Goal: Task Accomplishment & Management: Manage account settings

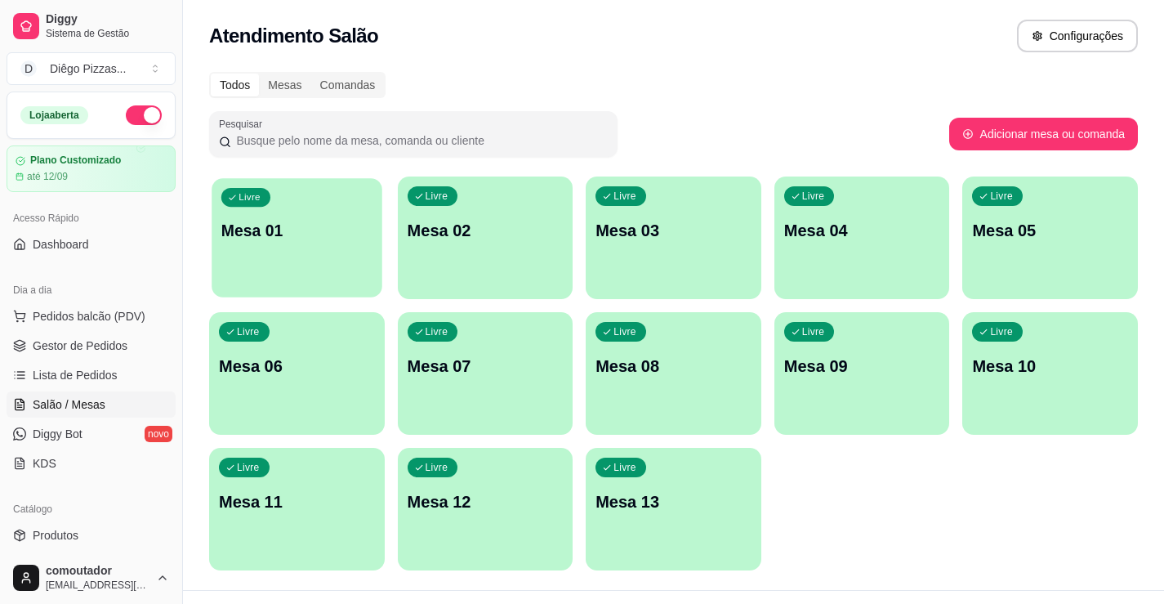
click at [262, 239] on p "Mesa 01" at bounding box center [296, 231] width 151 height 22
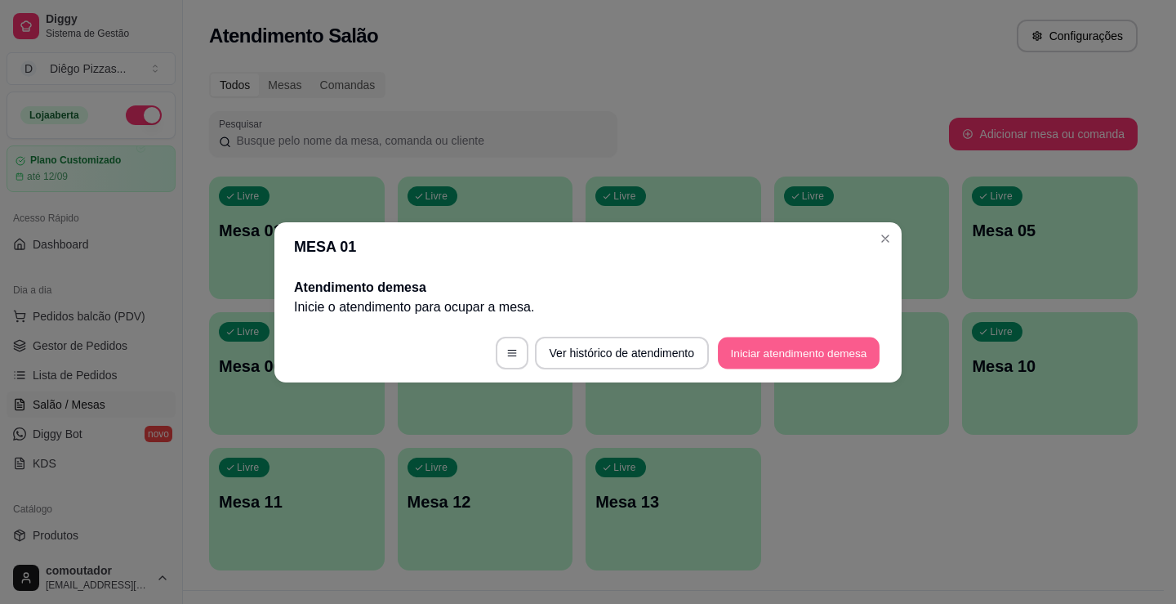
click at [797, 340] on button "Iniciar atendimento de mesa" at bounding box center [799, 353] width 162 height 32
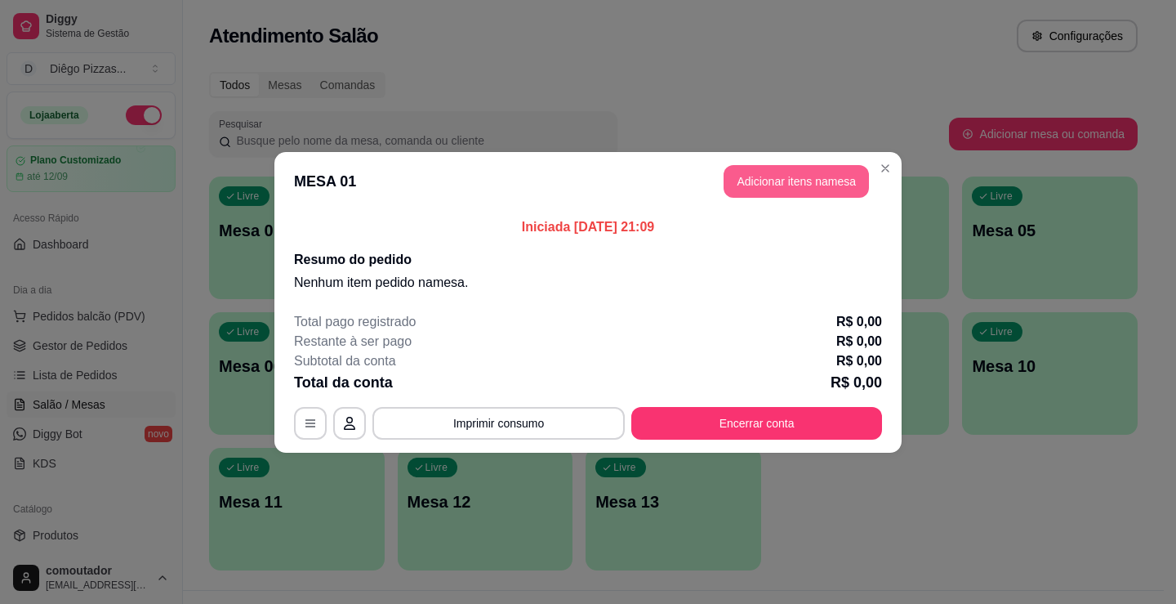
click at [781, 181] on button "Adicionar itens na mesa" at bounding box center [796, 181] width 145 height 33
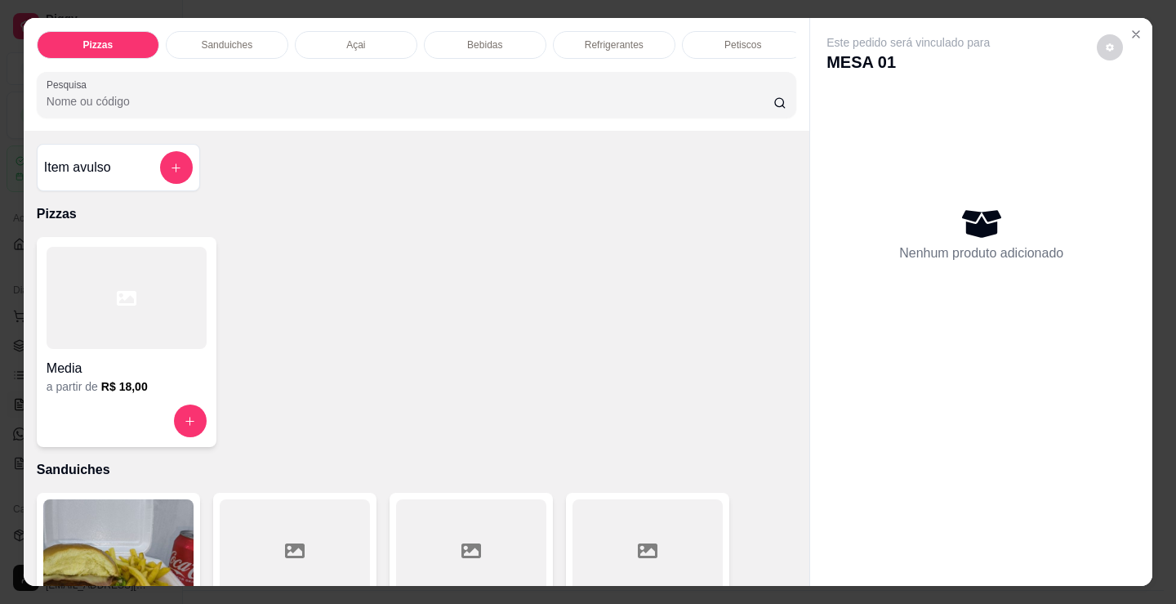
click at [96, 364] on h4 "Media" at bounding box center [127, 369] width 160 height 20
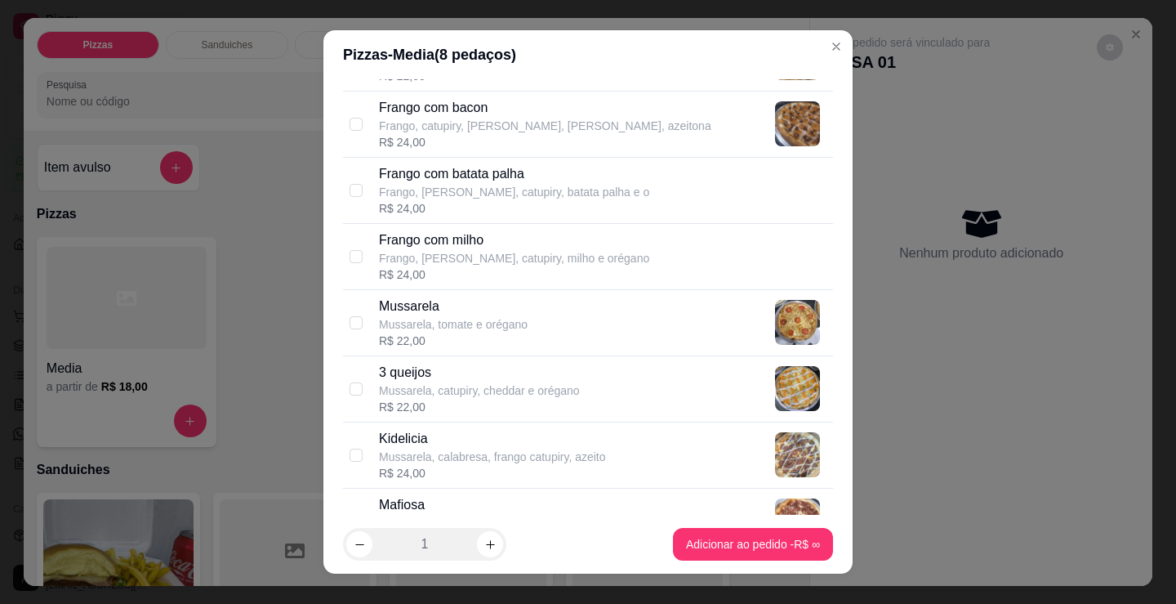
scroll to position [735, 0]
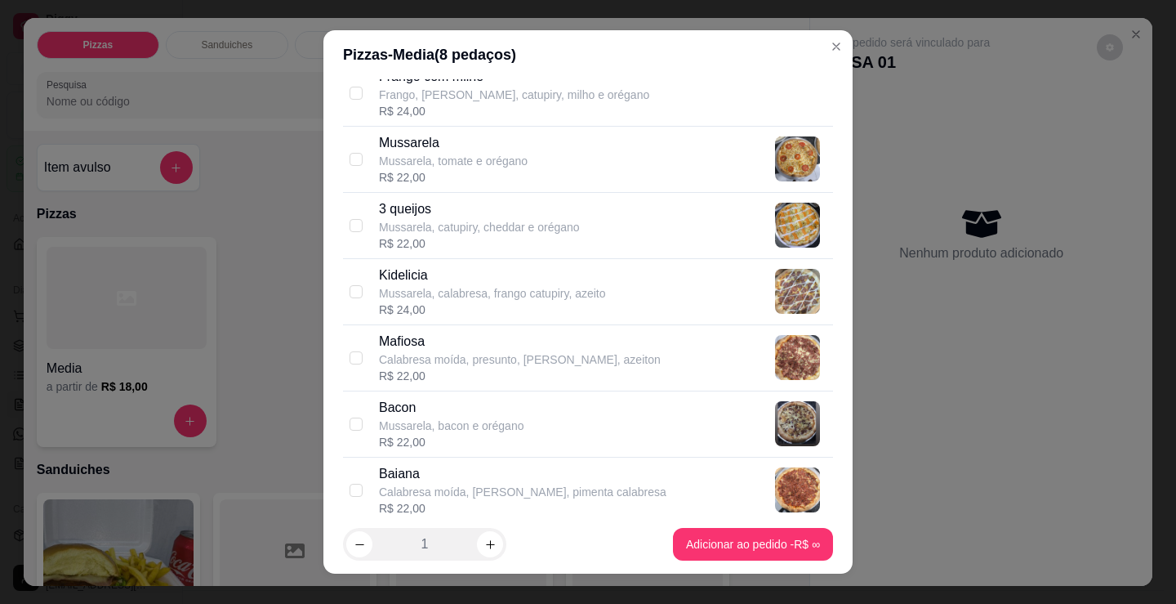
click at [518, 296] on p "Mussarela, calabresa, frango catupiry, azeito" at bounding box center [492, 293] width 227 height 16
checkbox input "true"
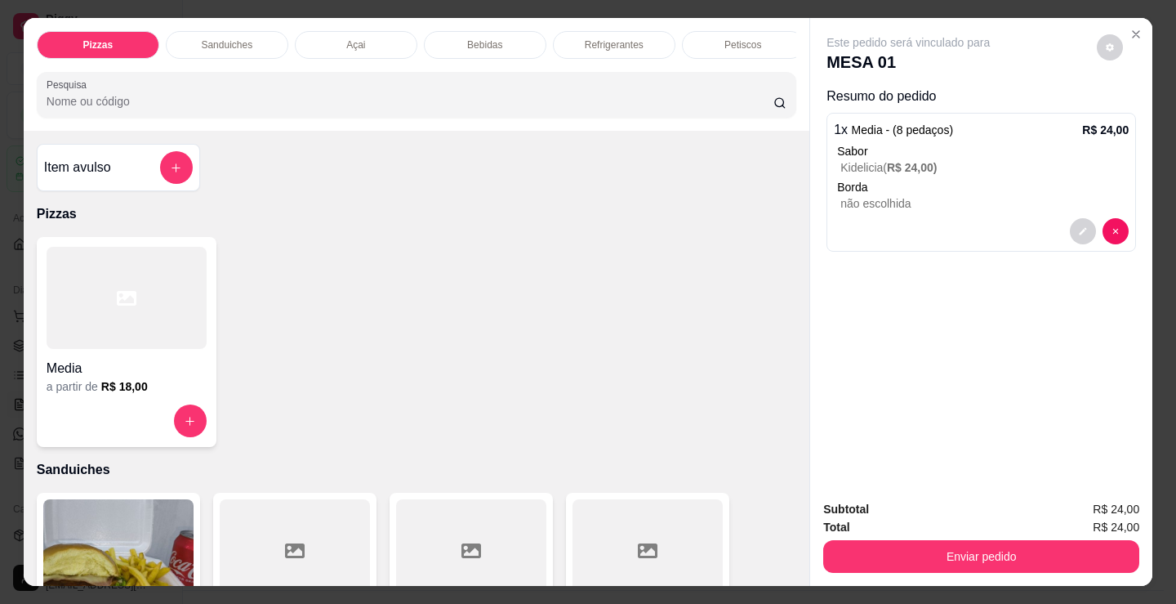
click at [108, 395] on h6 "R$ 18,00" at bounding box center [124, 386] width 47 height 16
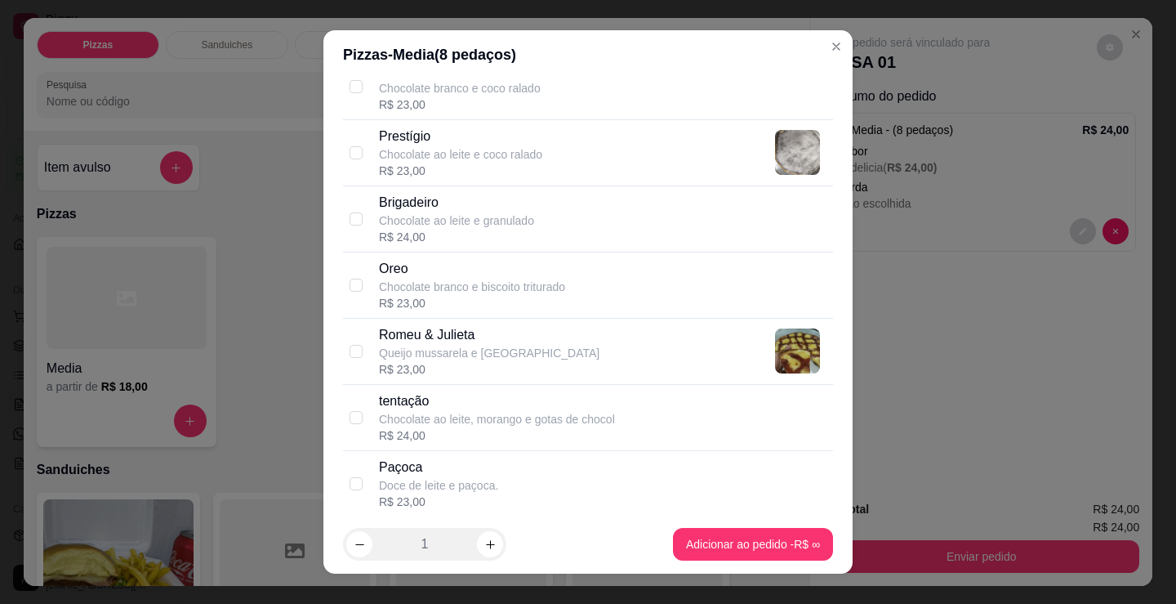
scroll to position [1471, 0]
click at [531, 297] on div "R$ 23,00" at bounding box center [472, 302] width 186 height 16
checkbox input "true"
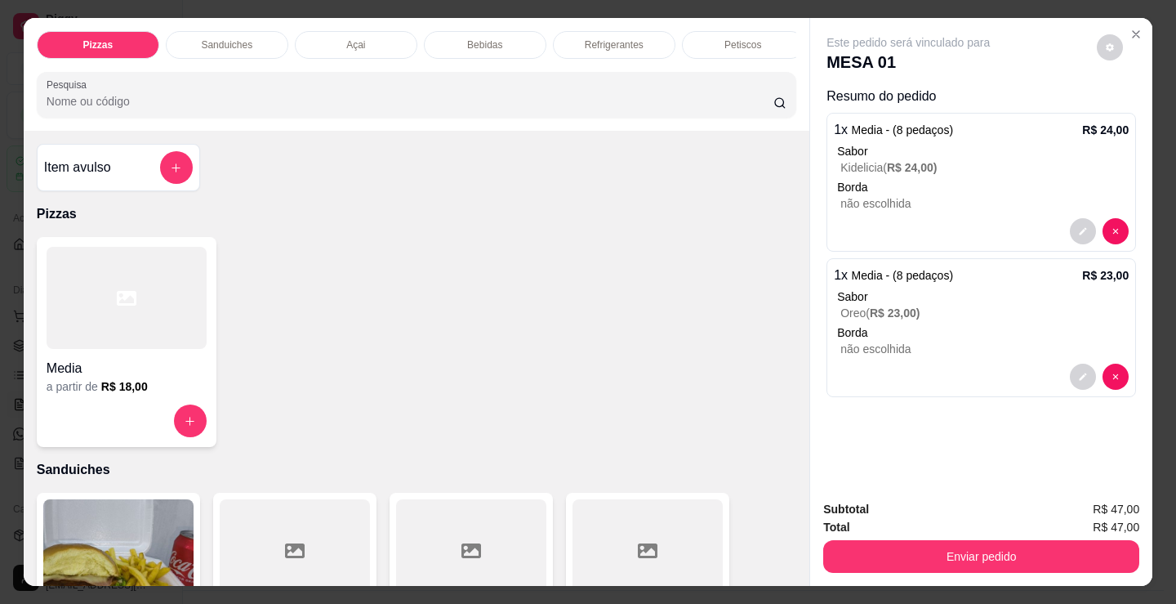
click at [609, 46] on div "Refrigerantes" at bounding box center [614, 45] width 123 height 28
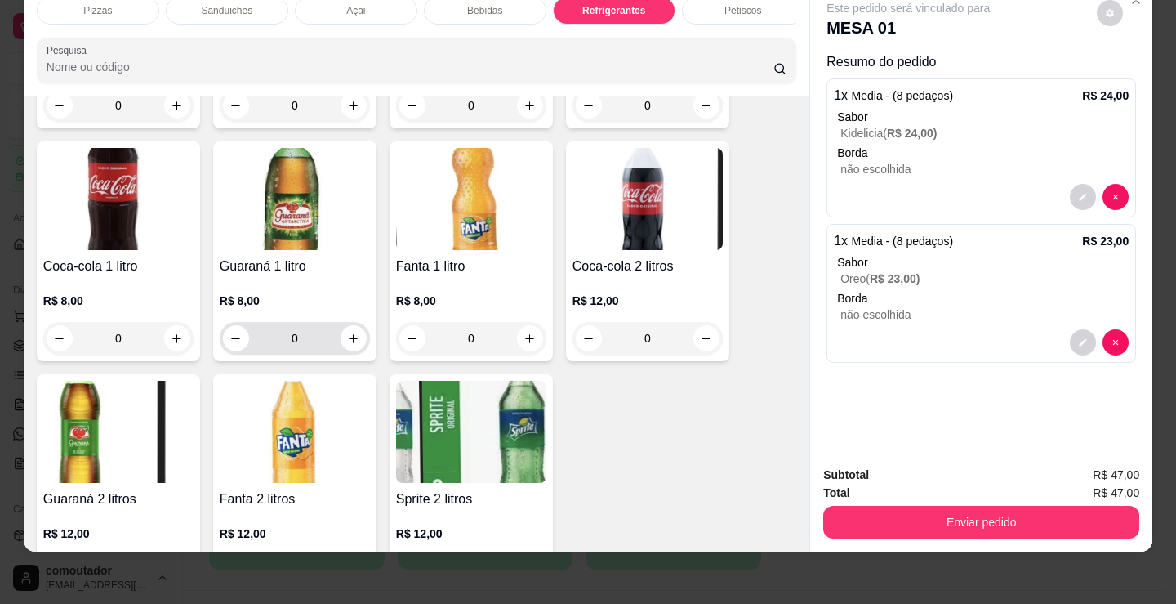
scroll to position [4966, 0]
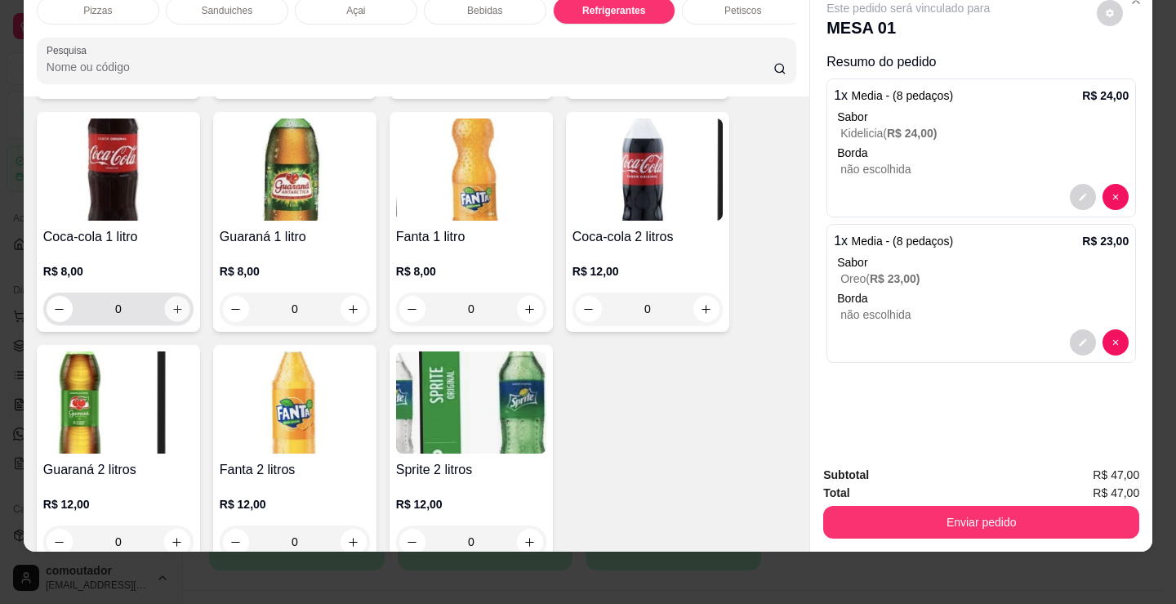
click at [172, 310] on icon "increase-product-quantity" at bounding box center [178, 309] width 12 height 12
type input "1"
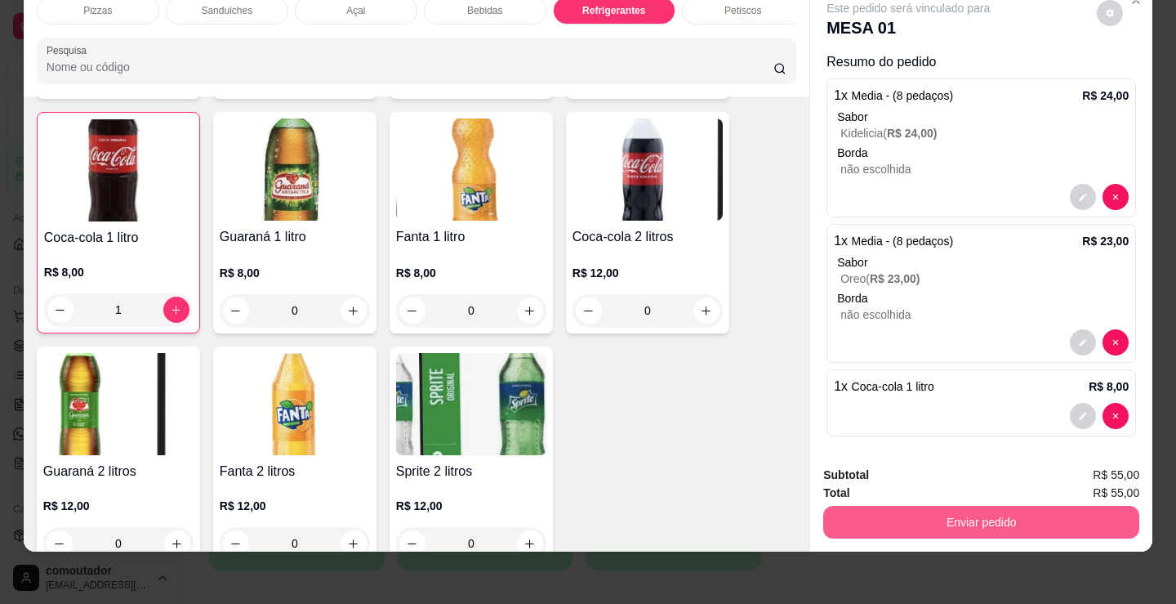
click at [901, 506] on button "Enviar pedido" at bounding box center [981, 522] width 316 height 33
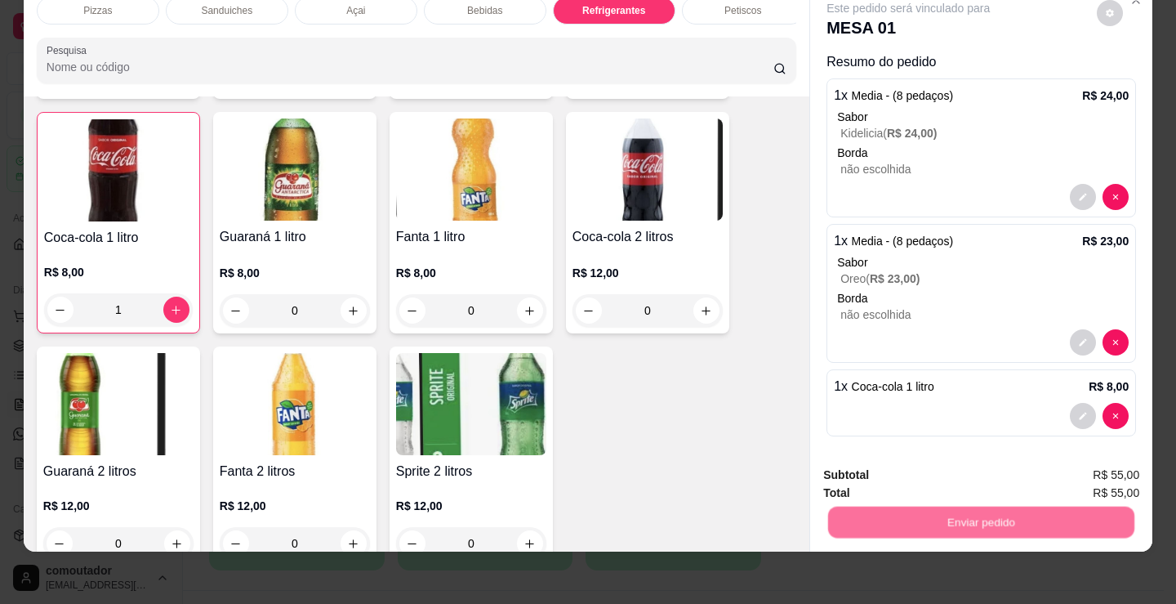
click at [900, 466] on button "Não registrar e enviar pedido" at bounding box center [927, 469] width 170 height 31
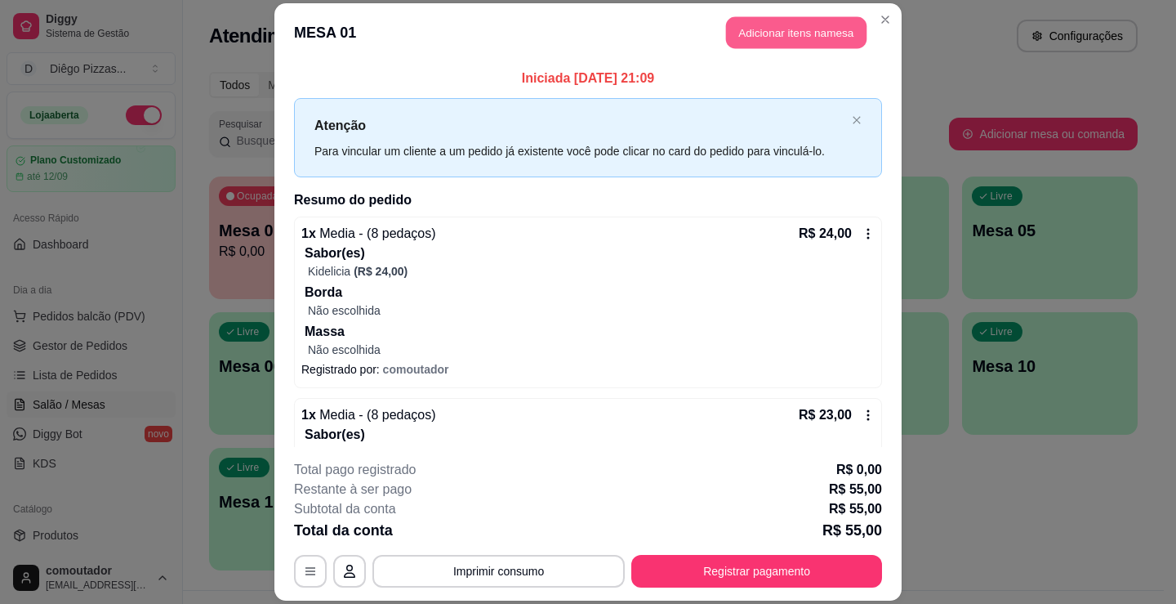
click at [813, 27] on button "Adicionar itens na mesa" at bounding box center [796, 32] width 141 height 32
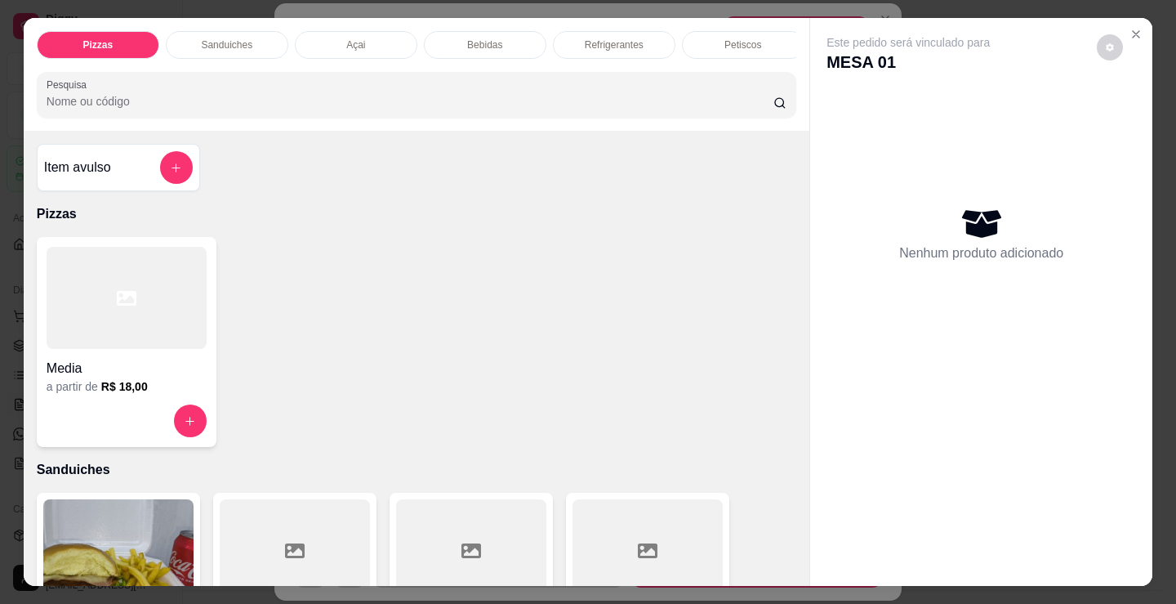
click at [605, 31] on div "Refrigerantes" at bounding box center [614, 45] width 123 height 28
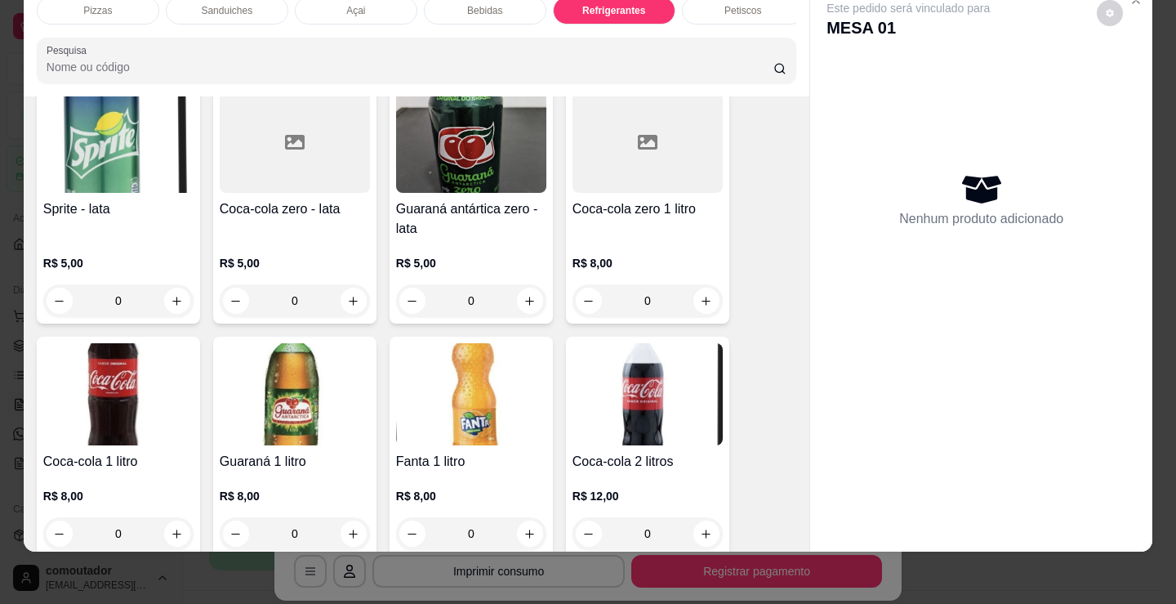
scroll to position [4803, 0]
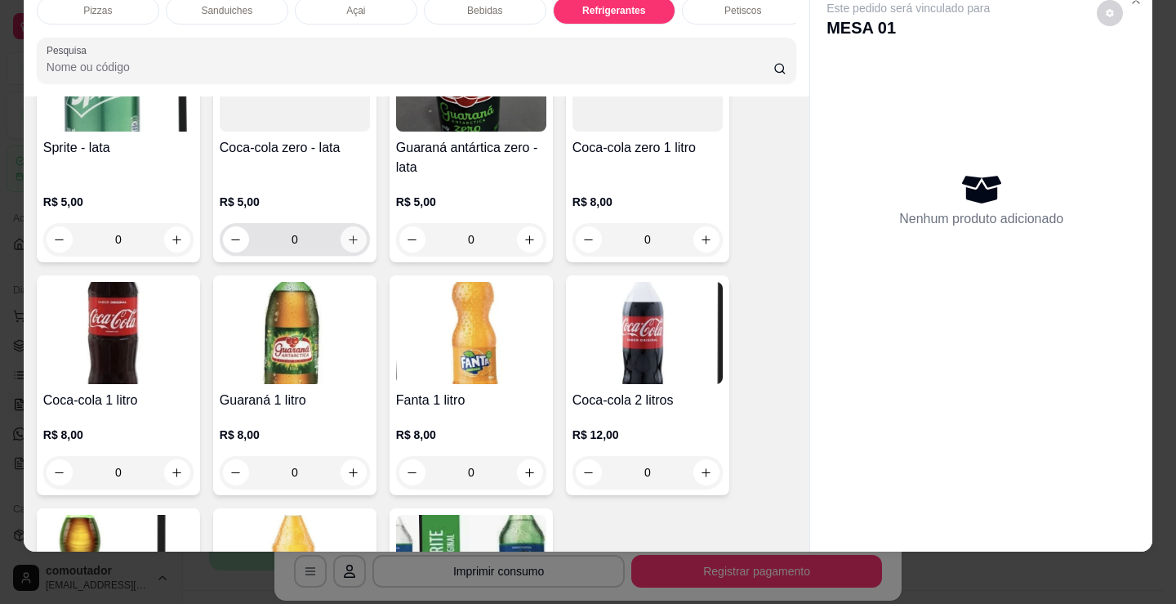
click at [348, 234] on icon "increase-product-quantity" at bounding box center [353, 240] width 12 height 12
type input "1"
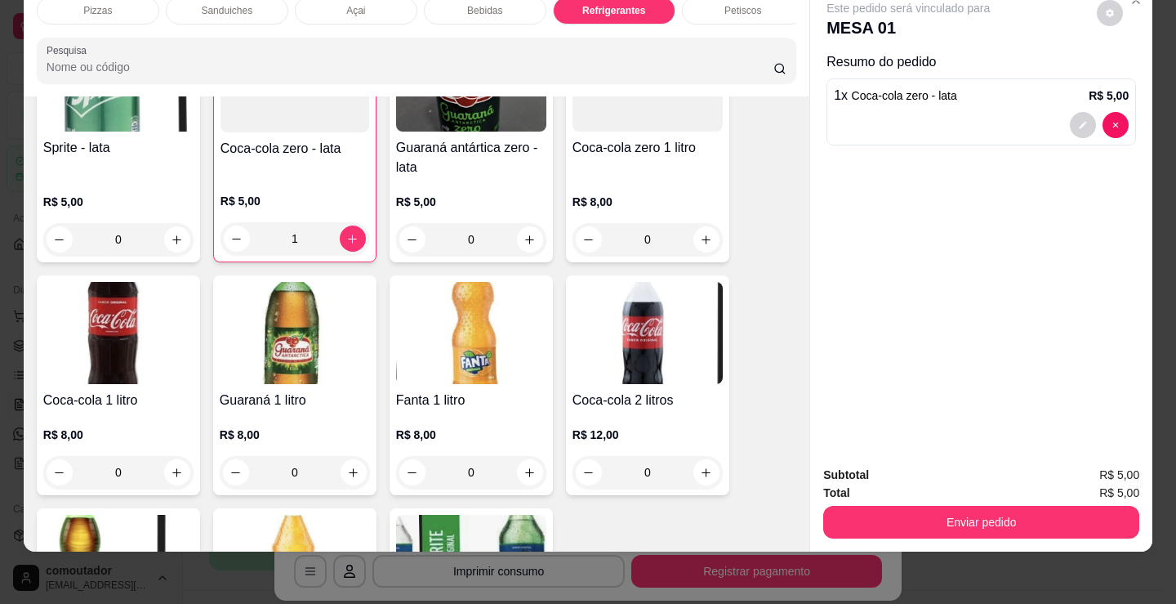
click at [987, 506] on button "Enviar pedido" at bounding box center [981, 522] width 316 height 33
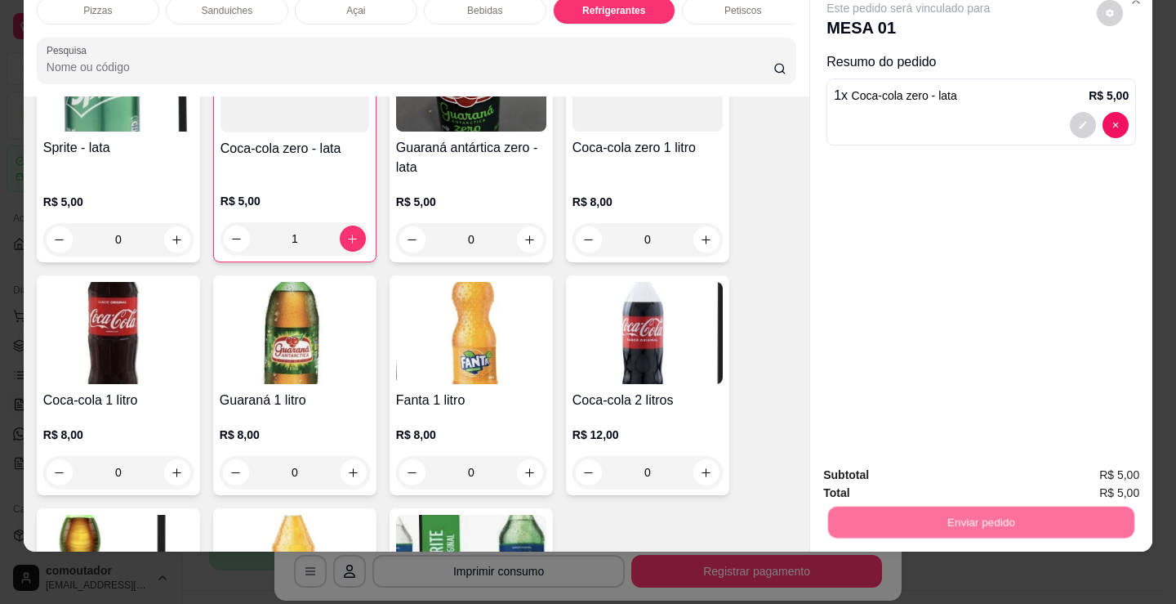
click at [957, 474] on button "Não registrar e enviar pedido" at bounding box center [927, 469] width 170 height 31
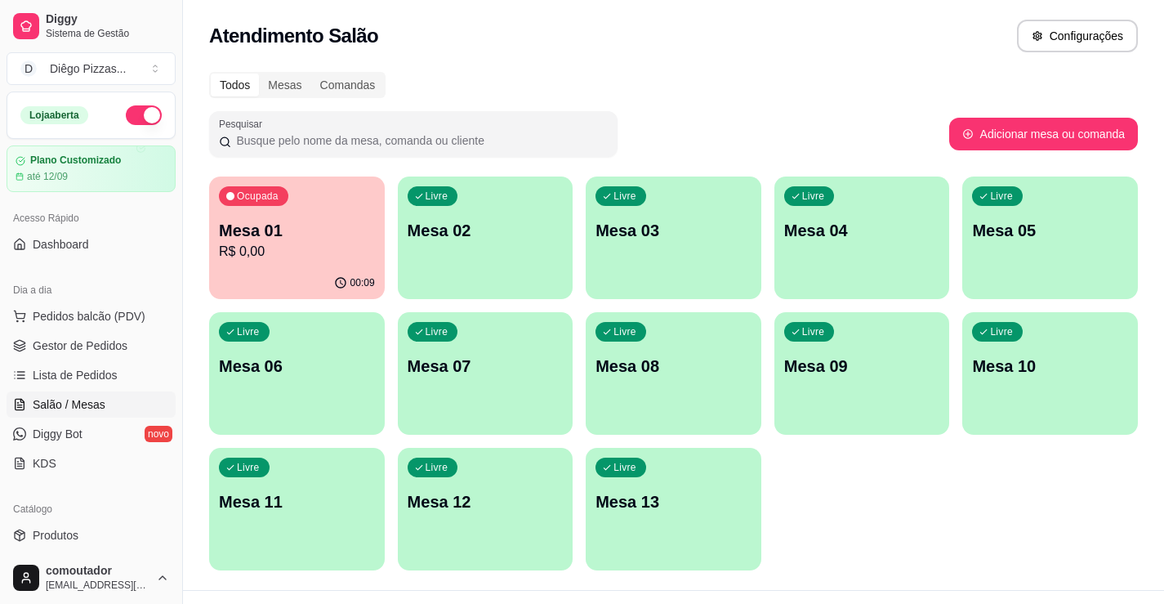
click at [143, 109] on button "button" at bounding box center [144, 115] width 36 height 20
click at [88, 292] on div "Dia a dia" at bounding box center [91, 290] width 169 height 26
click at [92, 316] on span "Pedidos balcão (PDV)" at bounding box center [89, 316] width 113 height 16
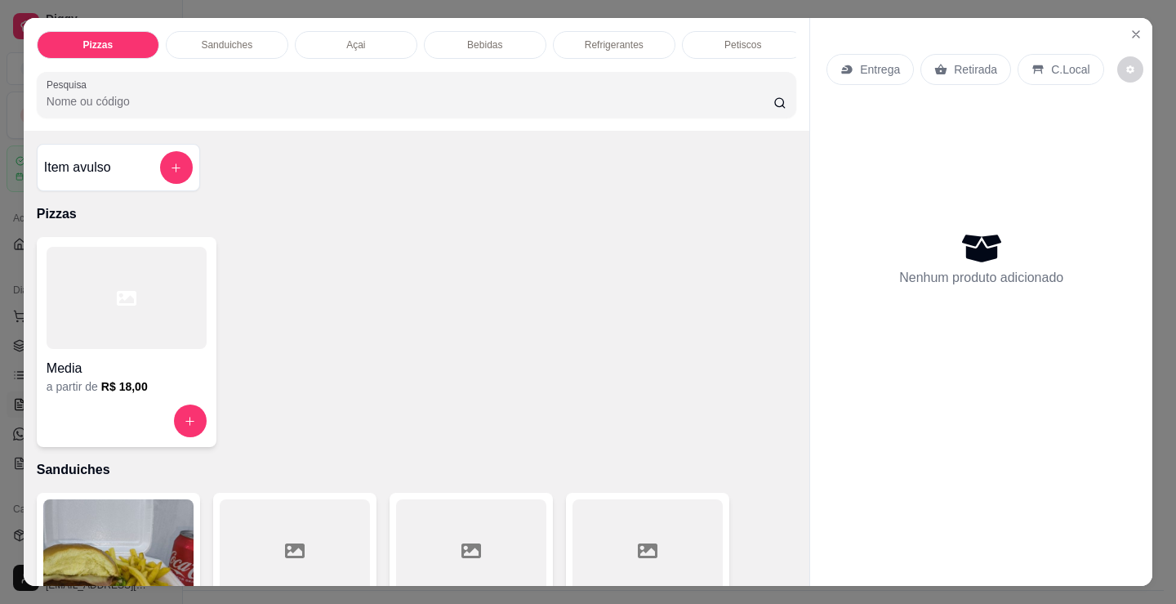
click at [219, 41] on p "Sanduiches" at bounding box center [226, 44] width 51 height 13
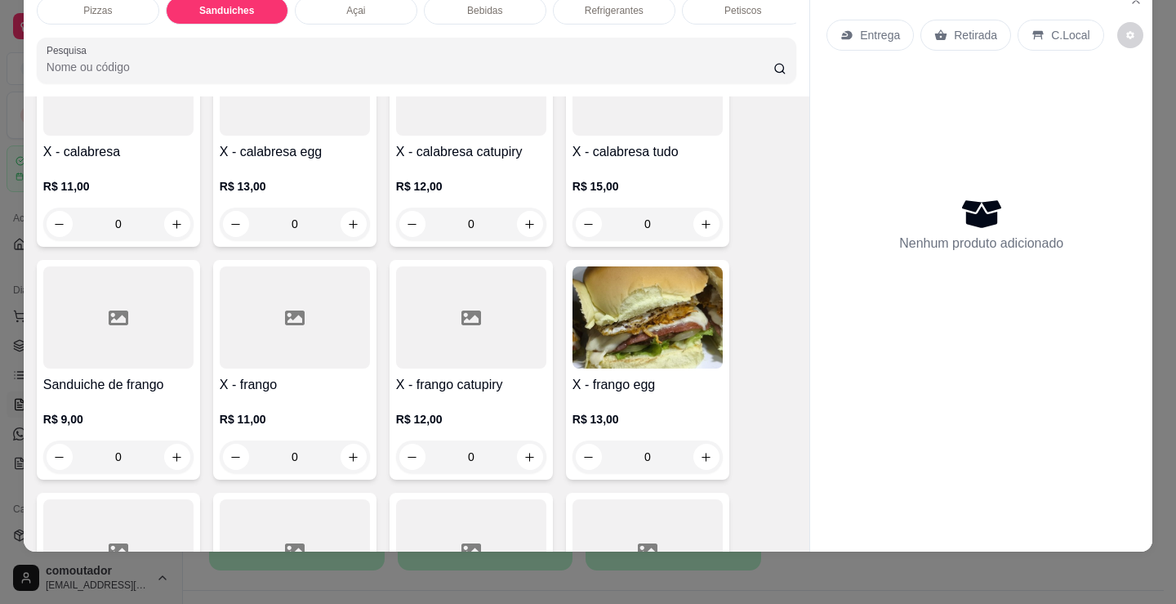
scroll to position [901, 0]
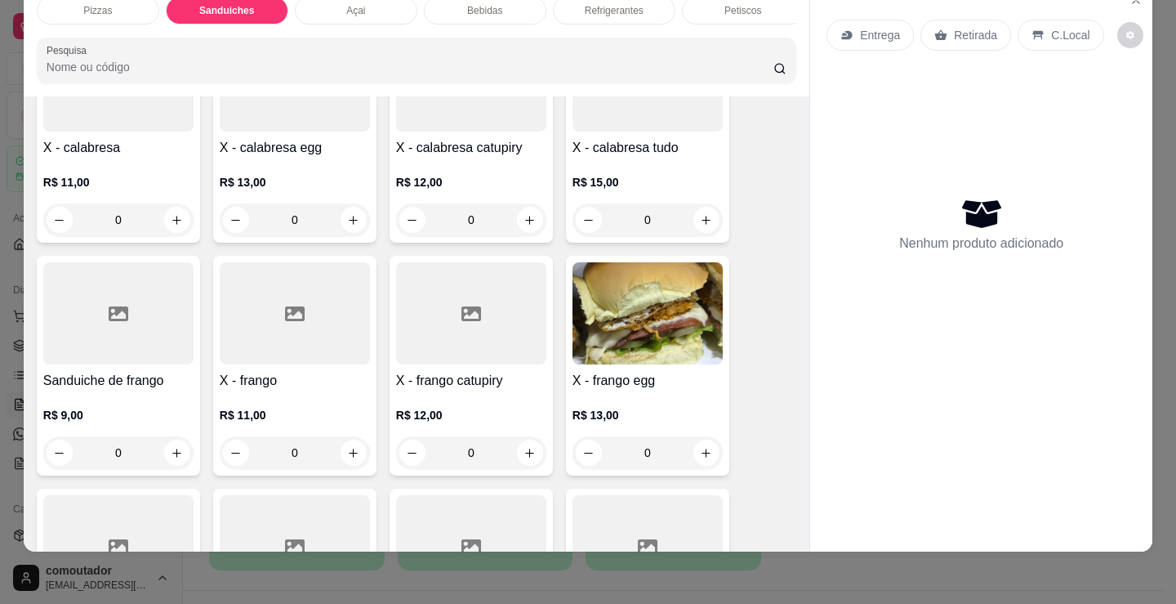
click at [699, 217] on div "0" at bounding box center [648, 219] width 150 height 33
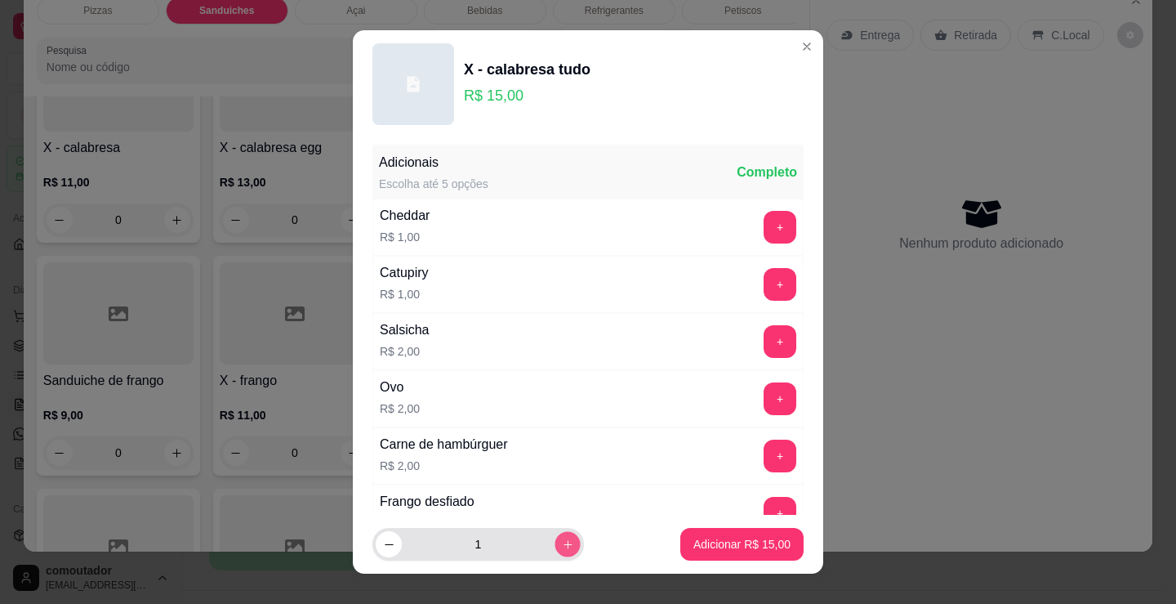
click at [562, 543] on icon "increase-product-quantity" at bounding box center [568, 544] width 12 height 12
type input "2"
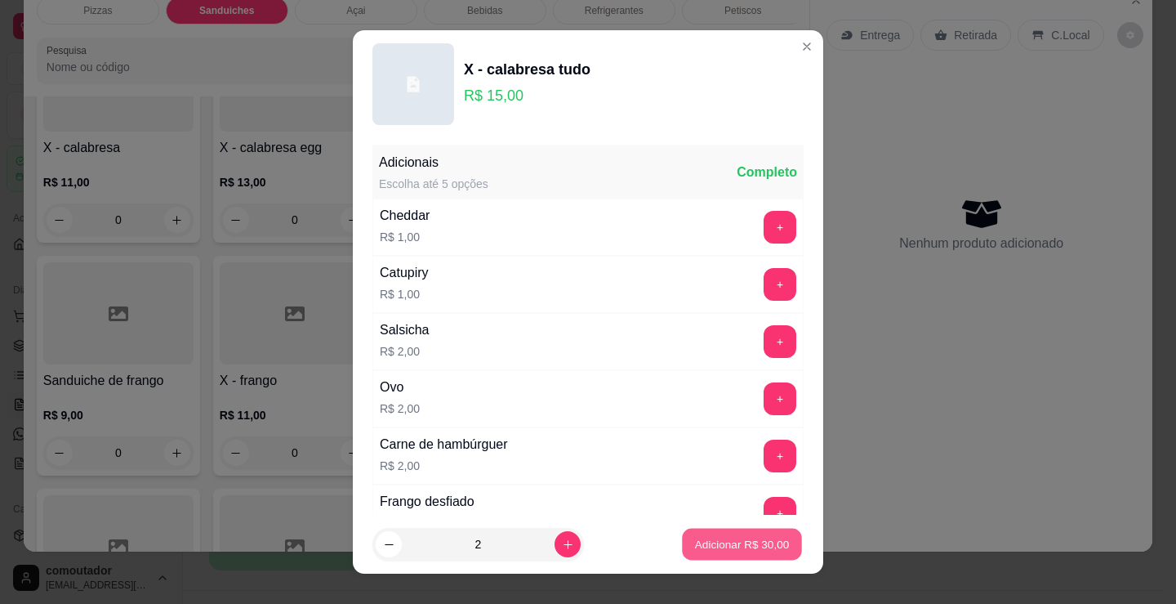
click at [718, 544] on p "Adicionar R$ 30,00" at bounding box center [742, 544] width 95 height 16
type input "2"
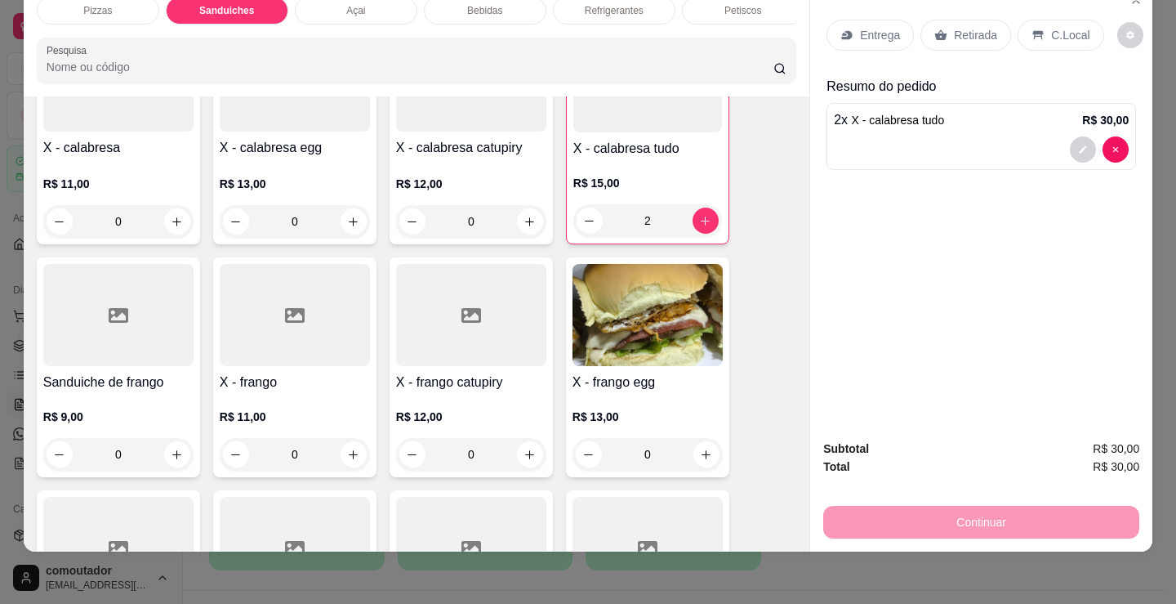
click at [595, 6] on div "Refrigerantes" at bounding box center [614, 11] width 123 height 28
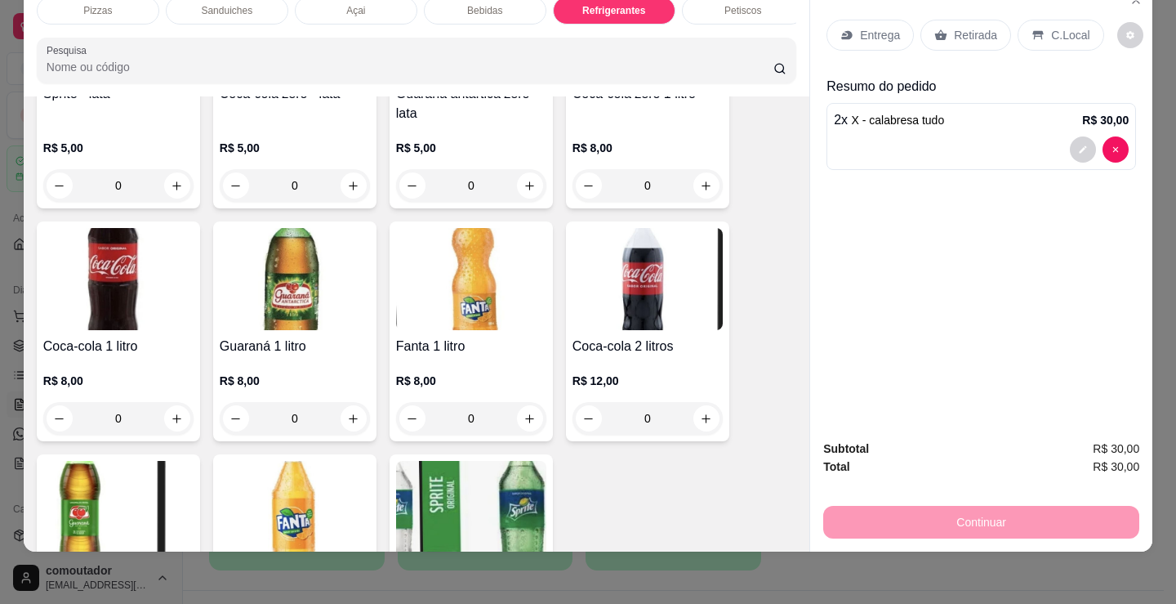
scroll to position [4886, 0]
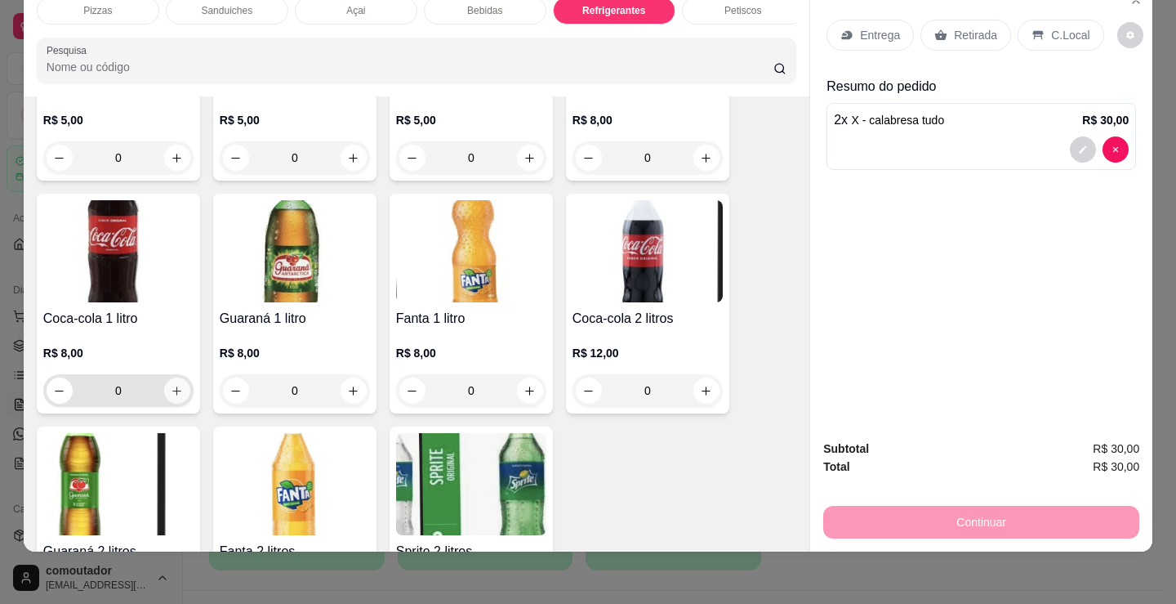
click at [171, 395] on icon "increase-product-quantity" at bounding box center [177, 391] width 12 height 12
type input "1"
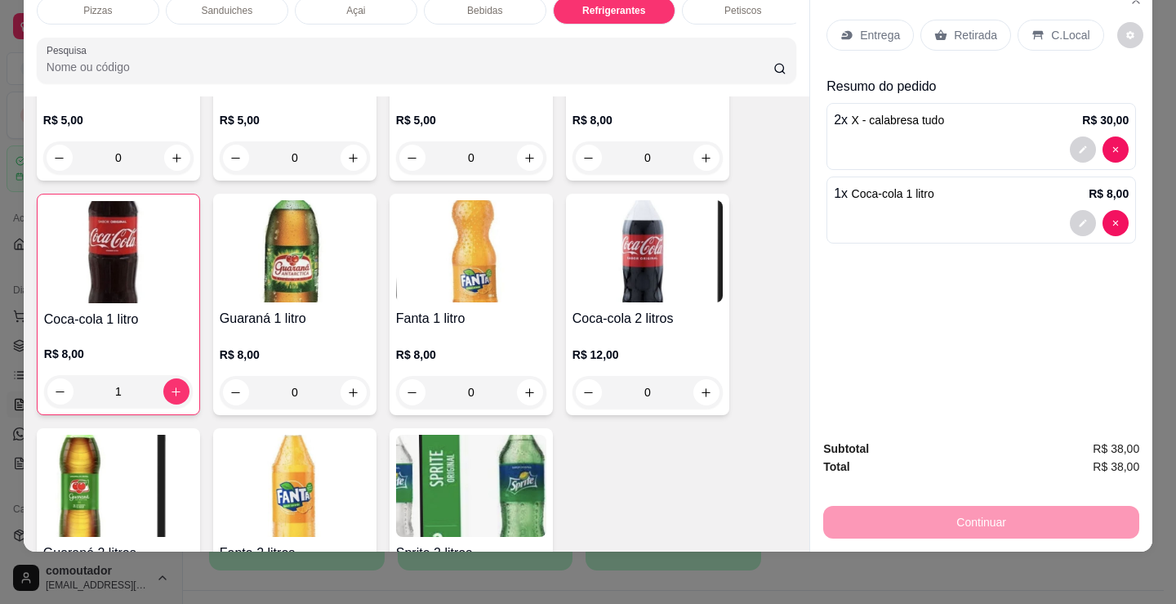
click at [876, 27] on p "Entrega" at bounding box center [880, 35] width 40 height 16
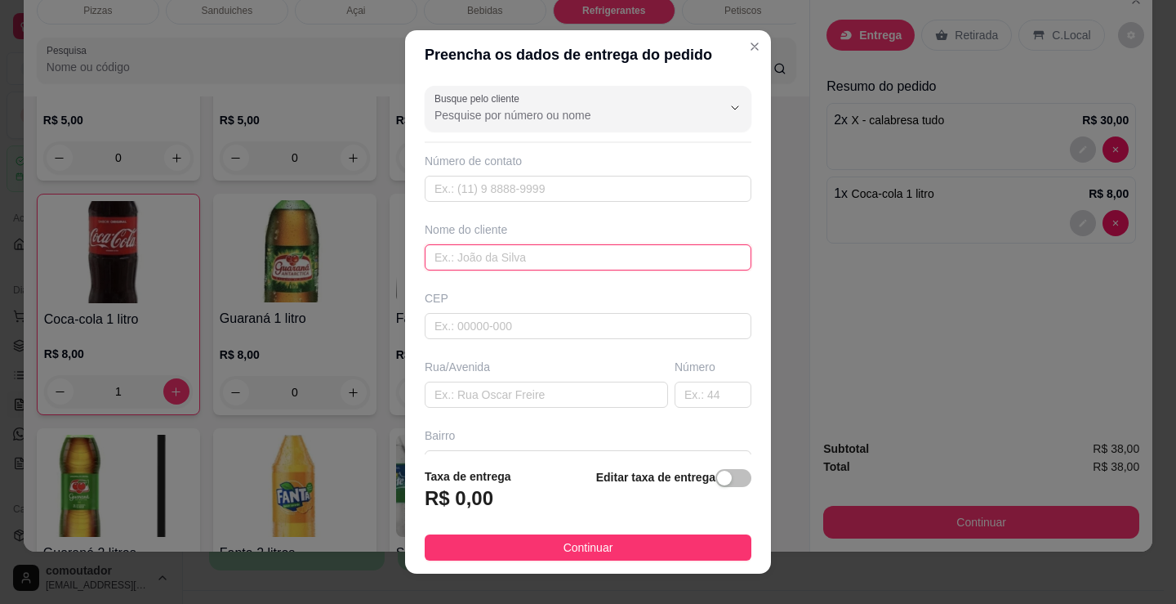
click at [524, 264] on input "text" at bounding box center [588, 257] width 327 height 26
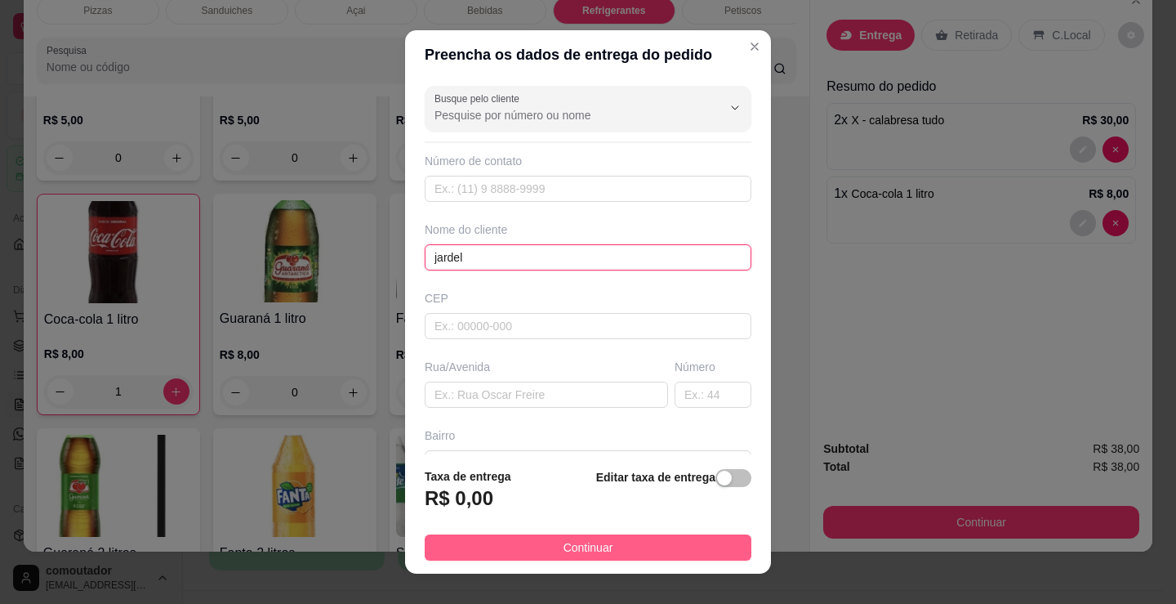
type input "jardel"
click at [588, 548] on span "Continuar" at bounding box center [589, 547] width 50 height 18
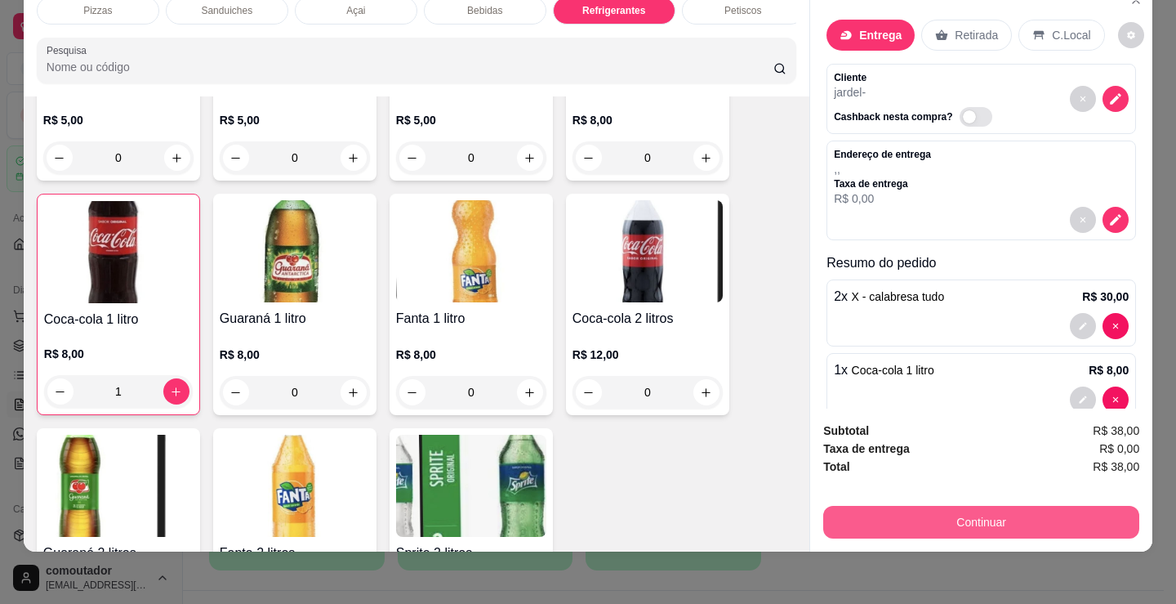
click at [1012, 515] on button "Continuar" at bounding box center [981, 522] width 316 height 33
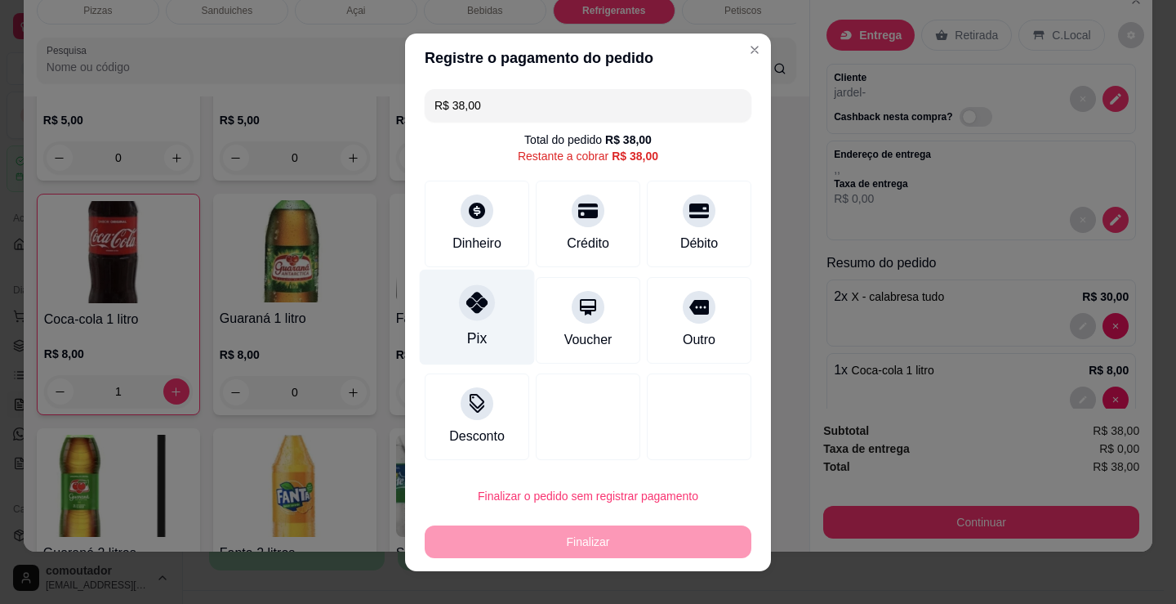
click at [462, 315] on div at bounding box center [477, 302] width 36 height 36
type input "R$ 0,00"
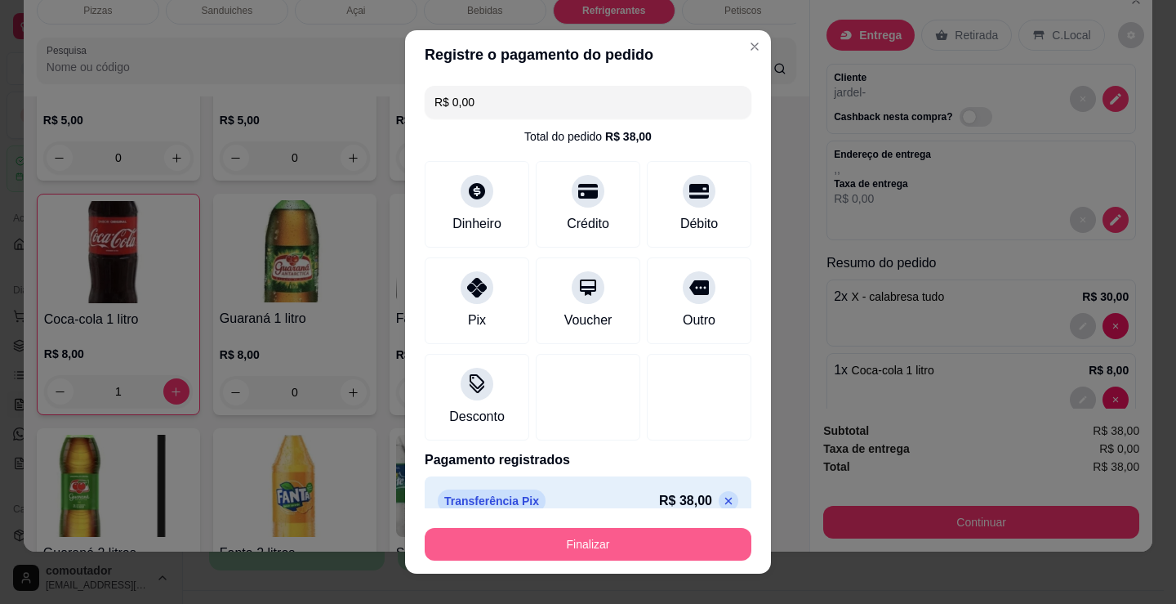
click at [562, 543] on button "Finalizar" at bounding box center [588, 544] width 327 height 33
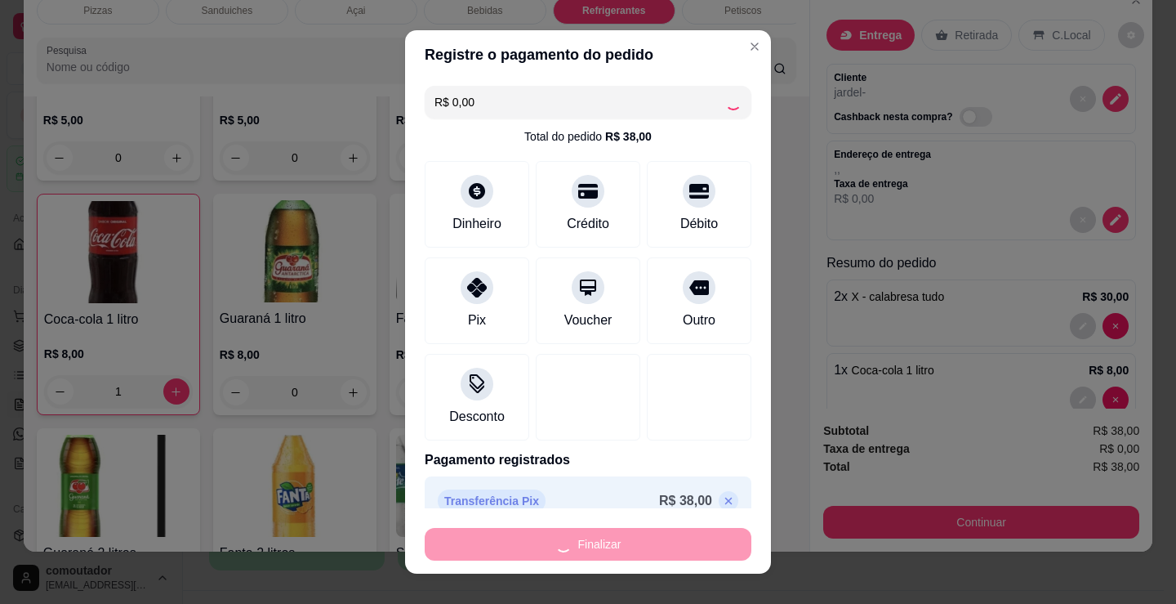
type input "0"
type input "-R$ 38,00"
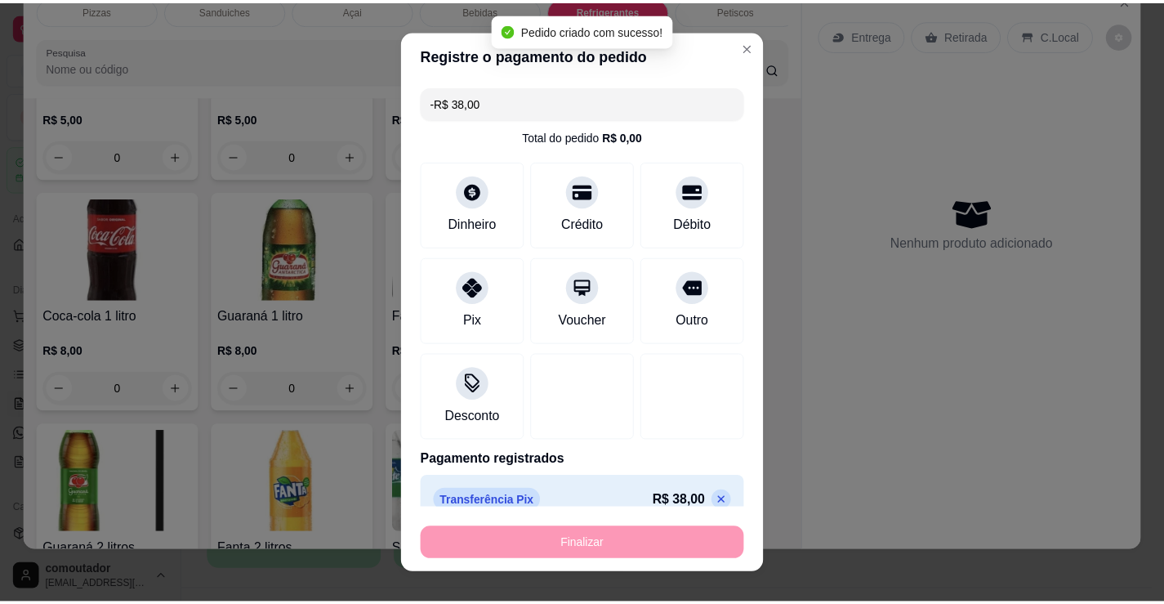
scroll to position [4885, 0]
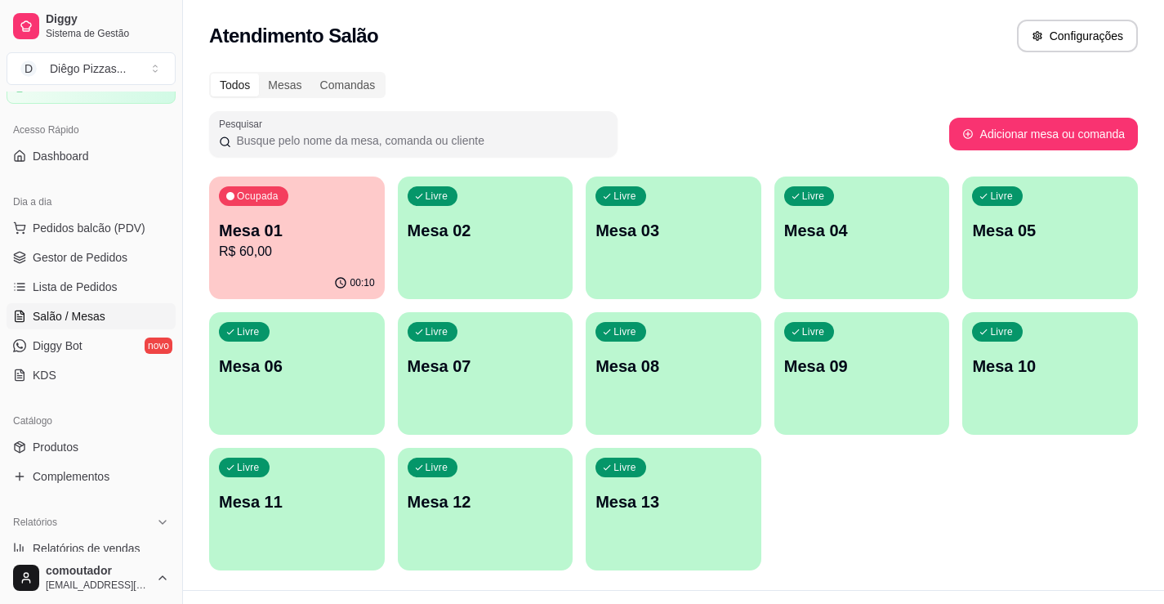
scroll to position [163, 0]
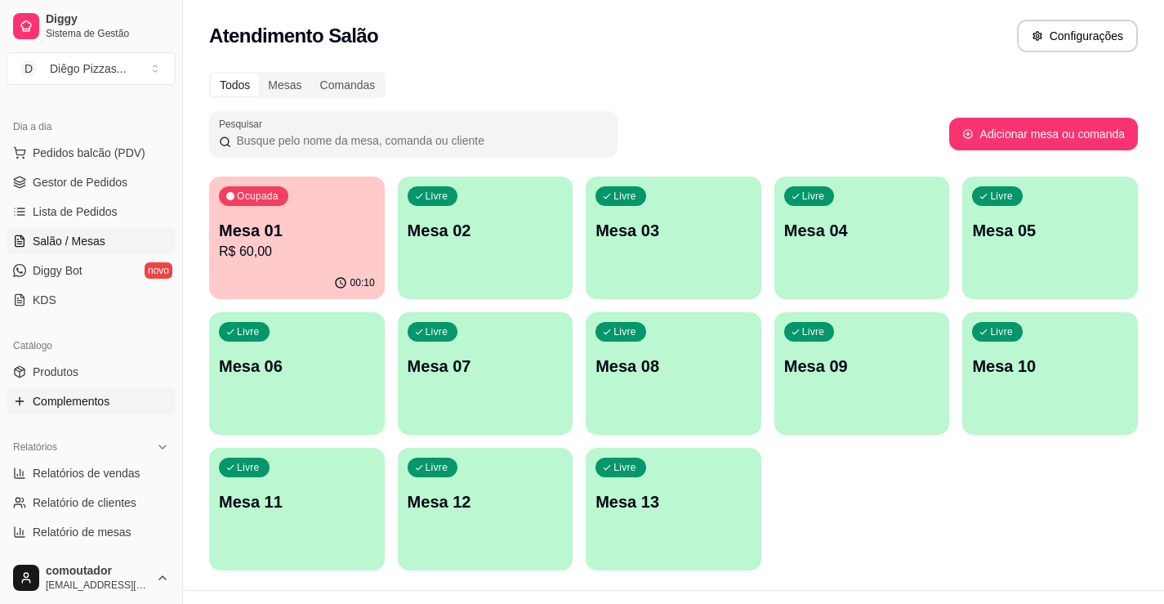
click at [112, 404] on link "Complementos" at bounding box center [91, 401] width 169 height 26
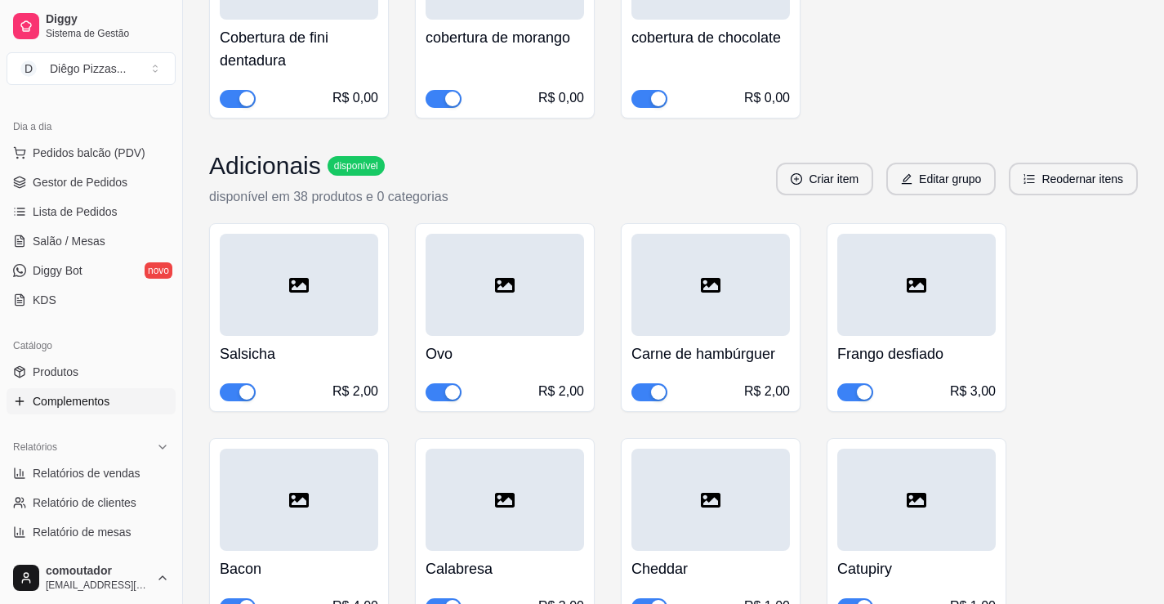
scroll to position [1791, 0]
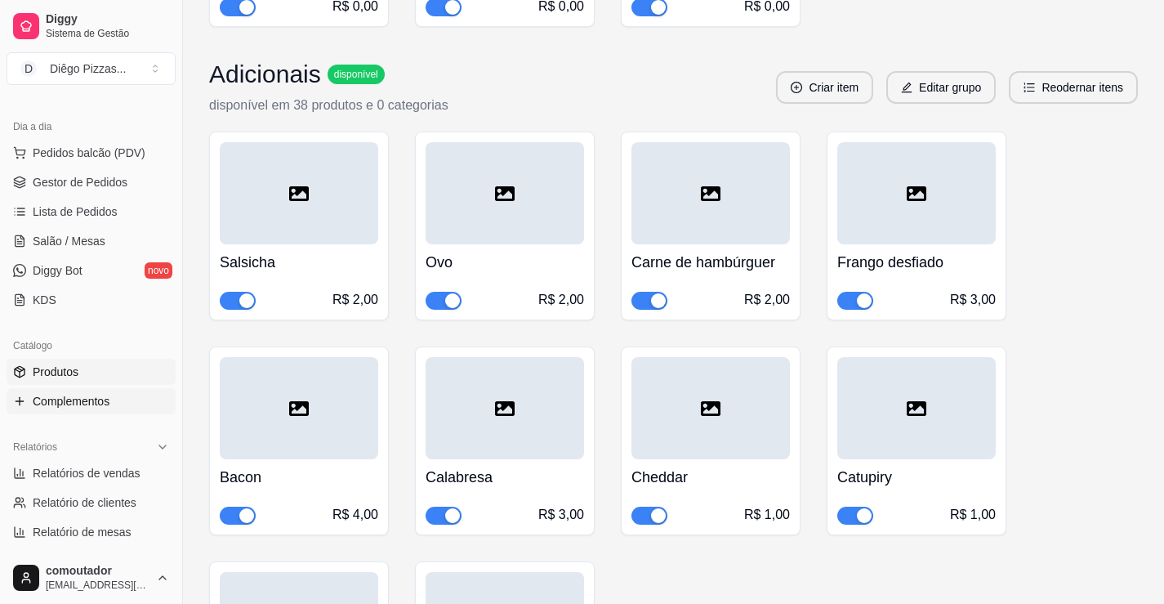
click at [65, 376] on span "Produtos" at bounding box center [56, 372] width 46 height 16
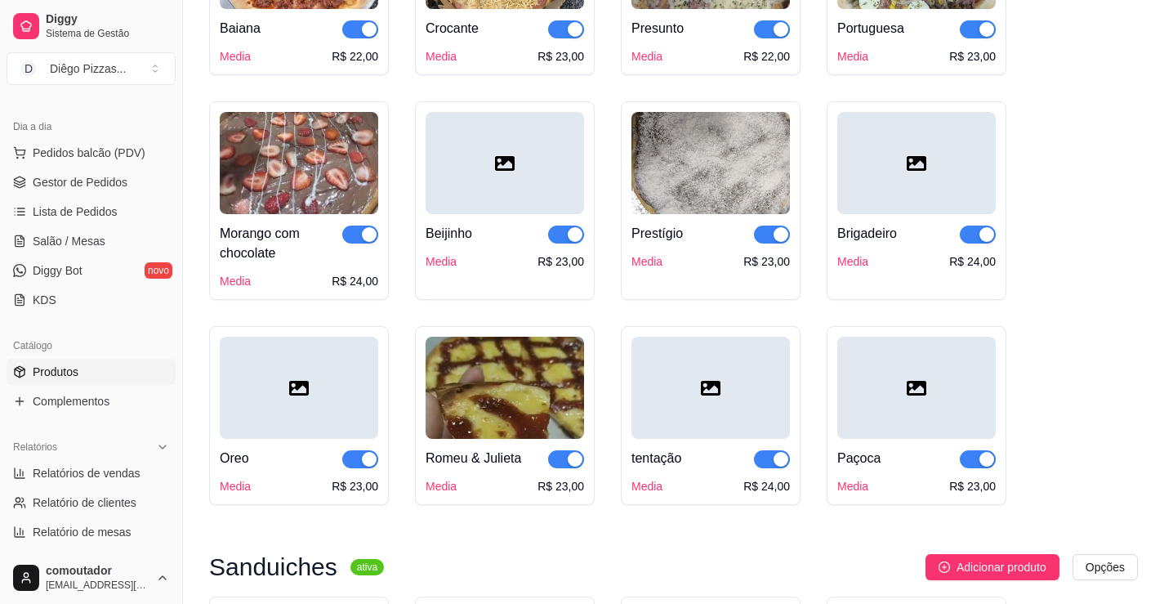
scroll to position [1225, 0]
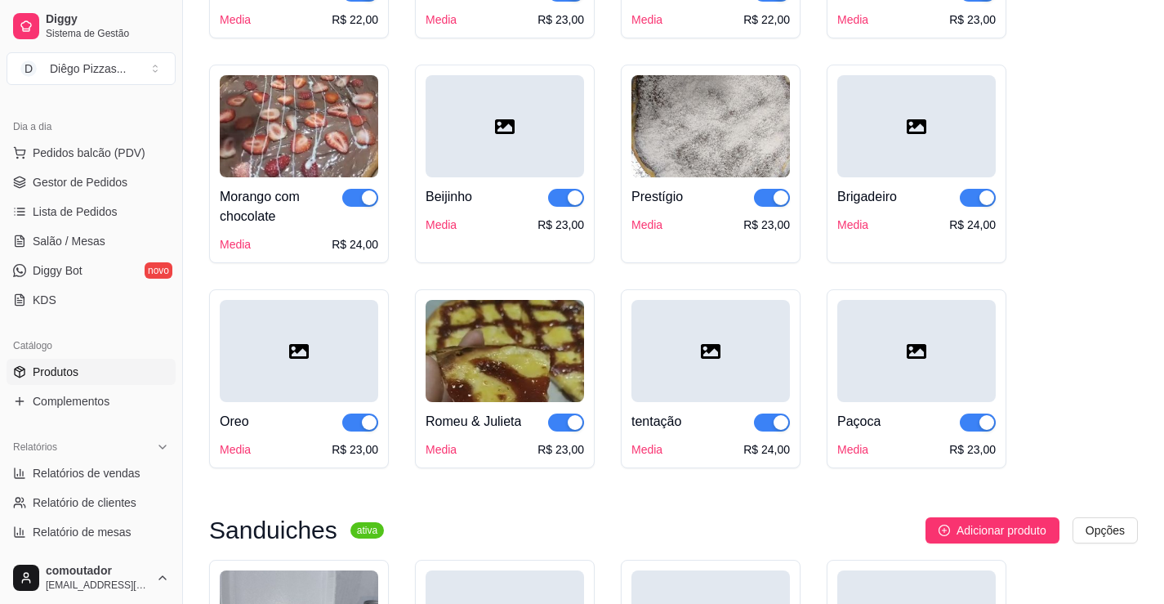
click at [359, 424] on span "button" at bounding box center [360, 422] width 36 height 18
click at [74, 225] on ul "Pedidos balcão (PDV) Gestor de Pedidos Lista de Pedidos Salão / Mesas Diggy Bot…" at bounding box center [91, 226] width 169 height 173
click at [74, 189] on span "Gestor de Pedidos" at bounding box center [80, 182] width 95 height 16
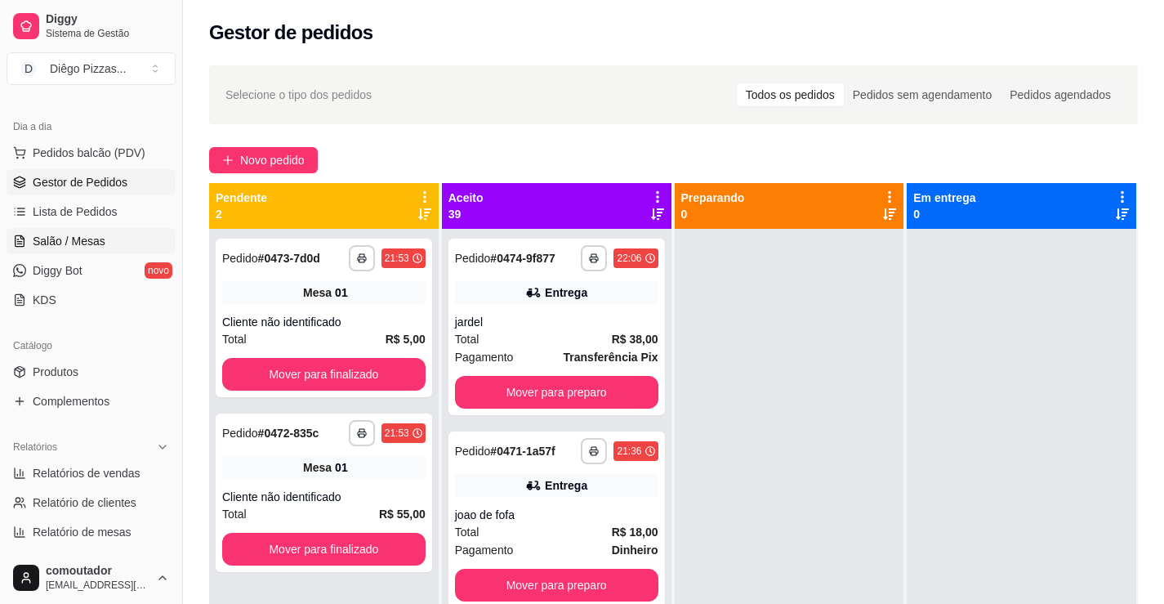
click at [118, 236] on link "Salão / Mesas" at bounding box center [91, 241] width 169 height 26
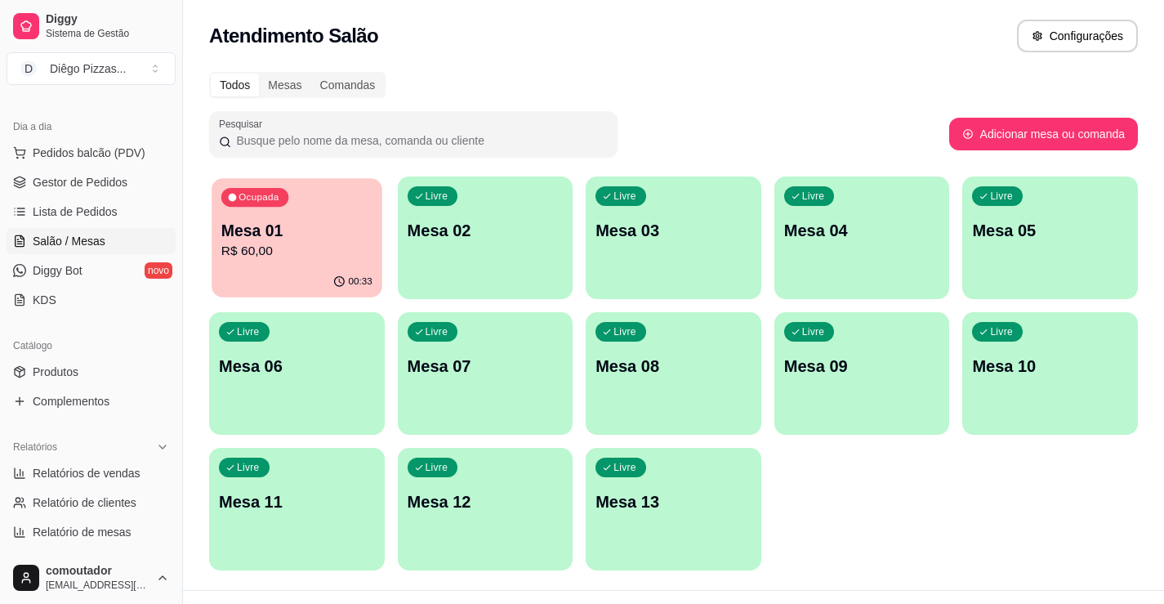
click at [350, 274] on div "00:33" at bounding box center [297, 281] width 170 height 31
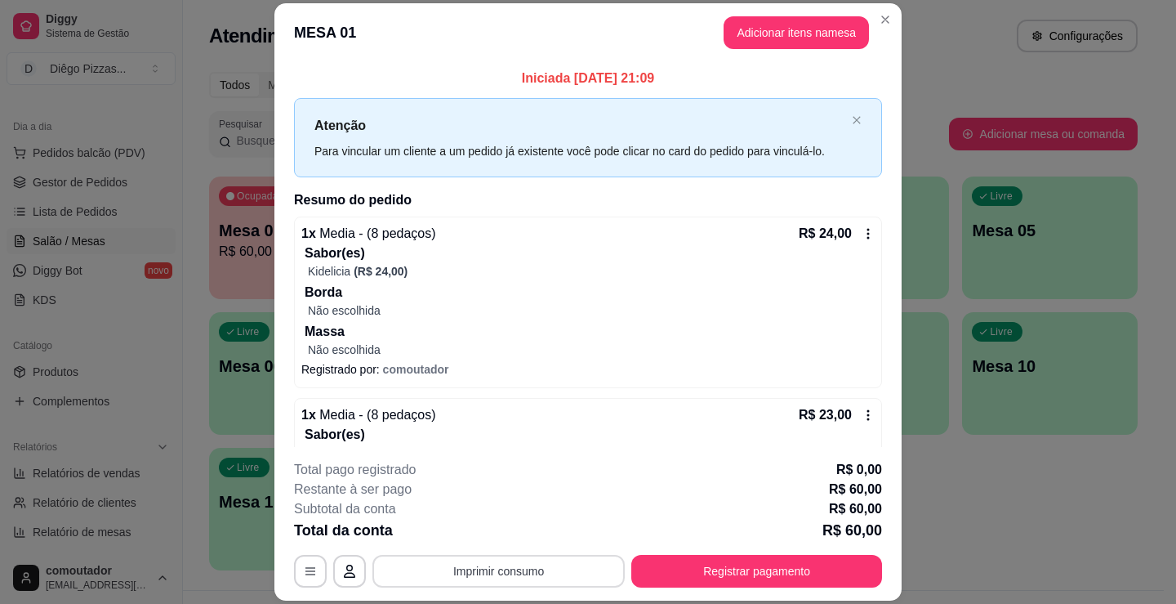
click at [493, 565] on button "Imprimir consumo" at bounding box center [499, 571] width 252 height 33
click at [484, 524] on button "IMPRESSORA" at bounding box center [498, 533] width 118 height 26
click at [797, 582] on button "Registrar pagamento" at bounding box center [756, 571] width 251 height 33
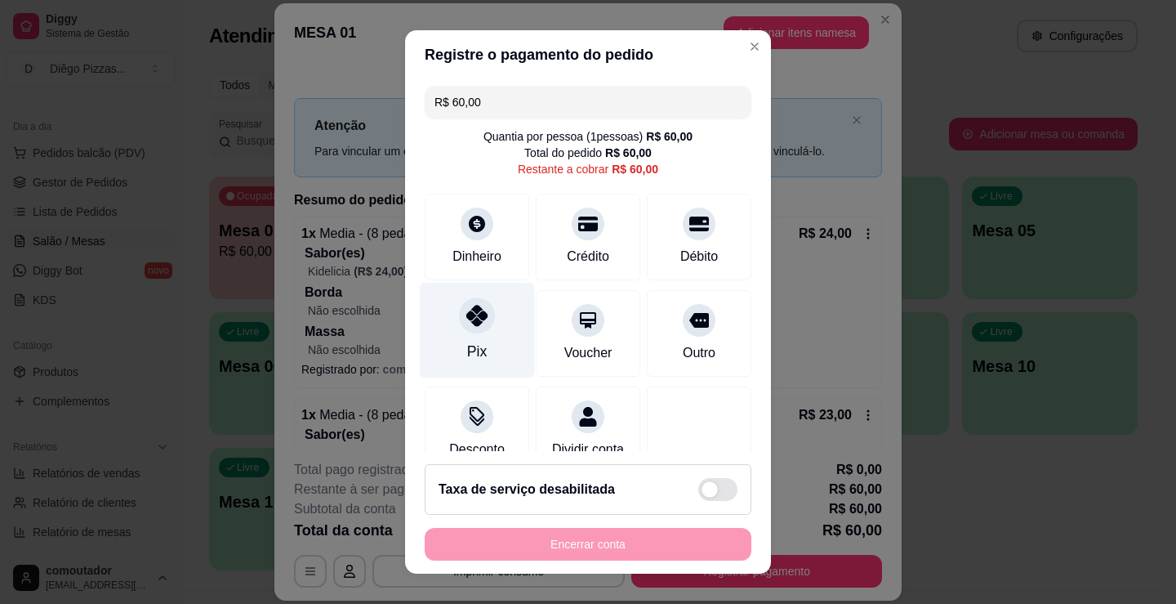
click at [467, 306] on icon at bounding box center [476, 315] width 21 height 21
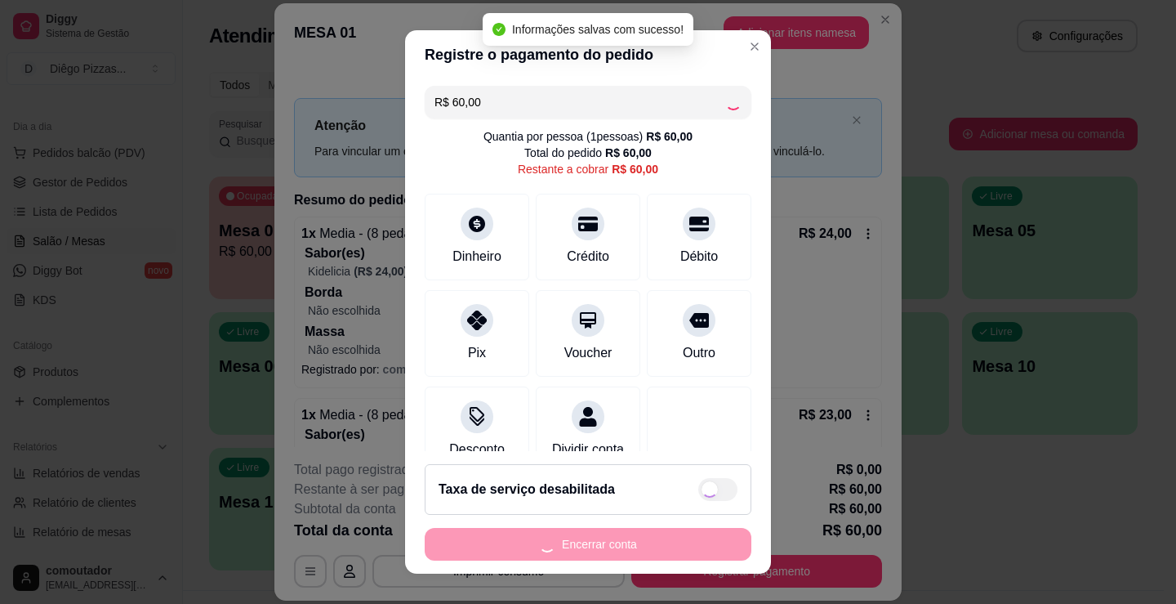
type input "R$ 0,00"
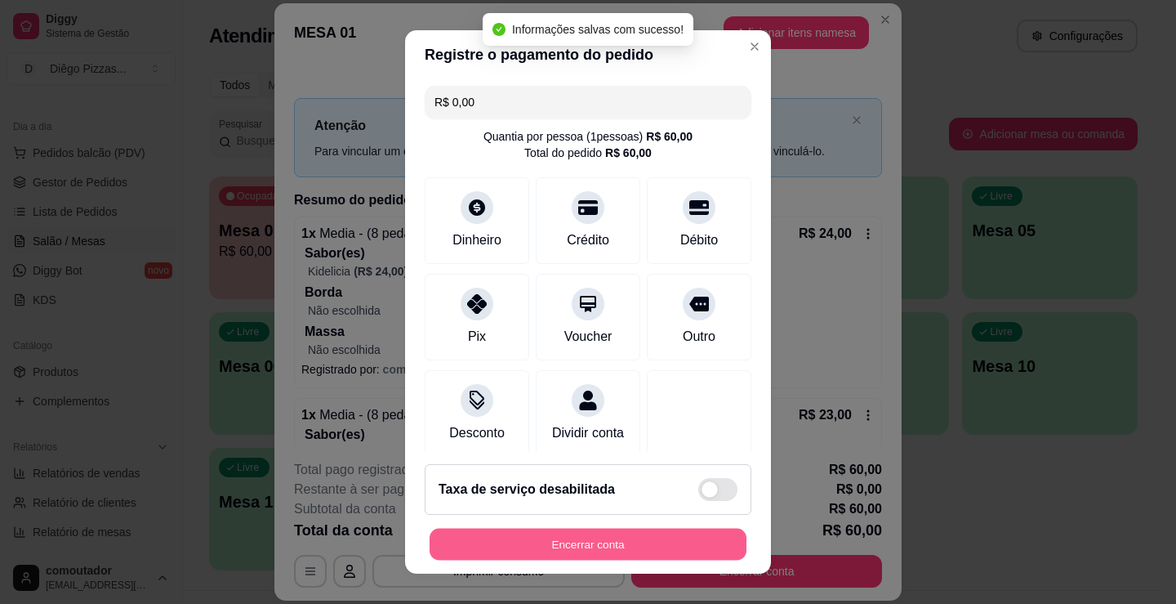
click at [650, 560] on button "Encerrar conta" at bounding box center [588, 545] width 317 height 32
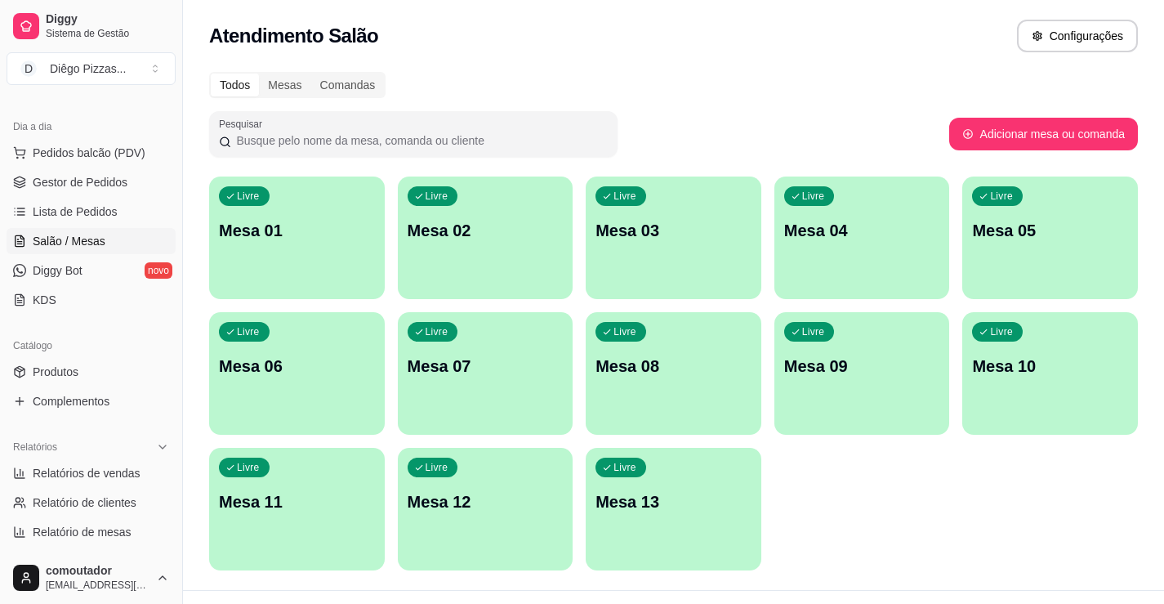
click at [100, 249] on link "Salão / Mesas" at bounding box center [91, 241] width 169 height 26
click at [102, 212] on span "Lista de Pedidos" at bounding box center [75, 211] width 85 height 16
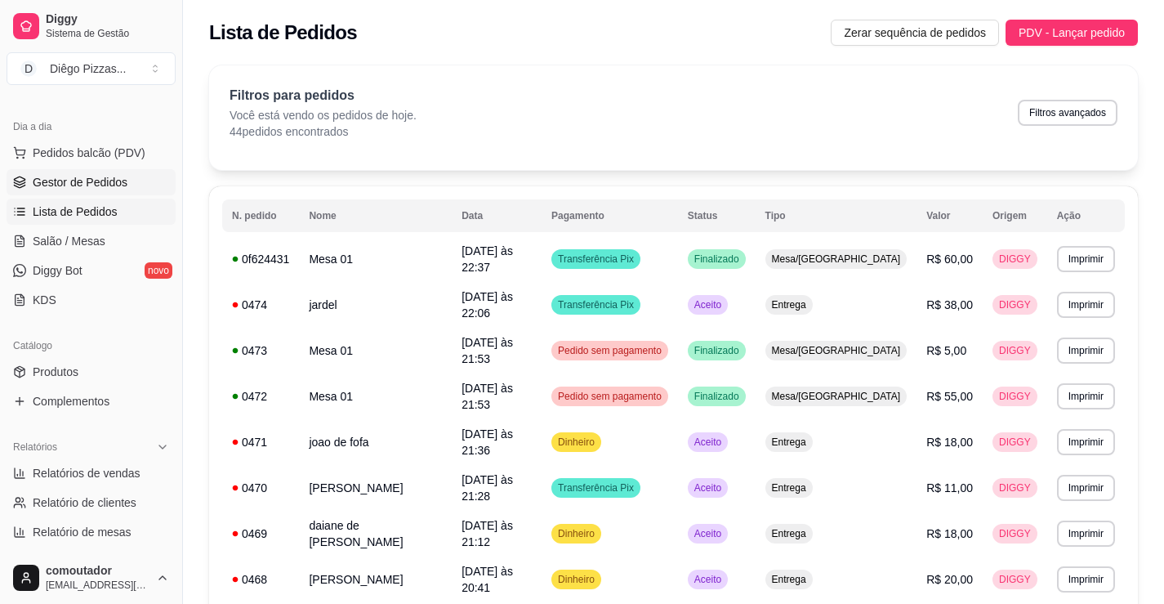
click at [33, 172] on link "Gestor de Pedidos" at bounding box center [91, 182] width 169 height 26
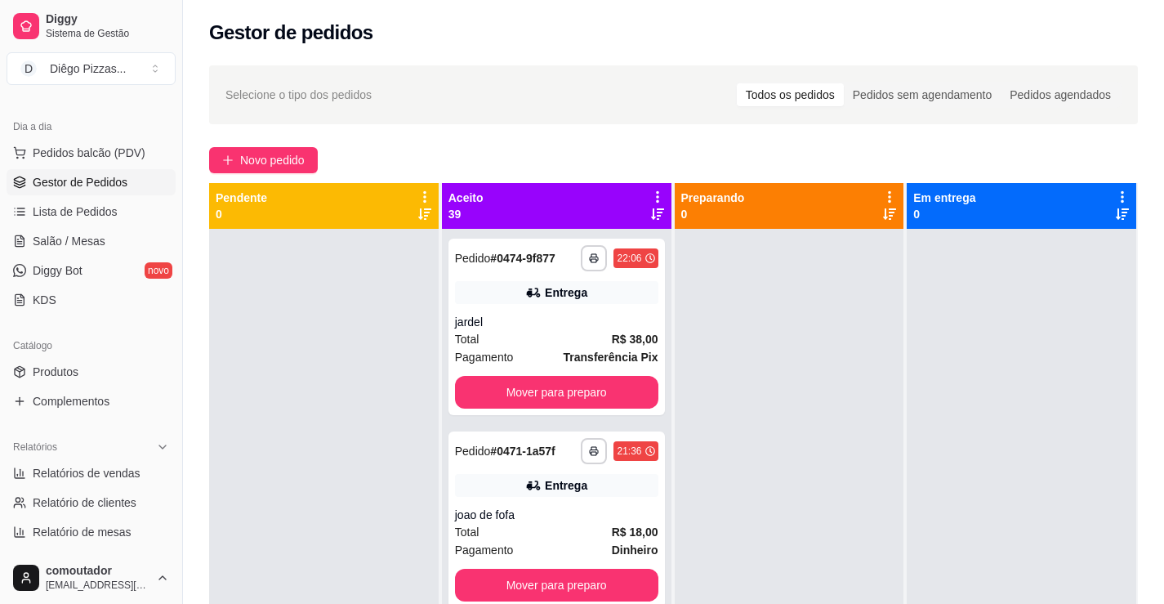
click at [658, 195] on icon at bounding box center [657, 197] width 15 height 15
click at [604, 231] on div "Mover pedidos de etapa Com essa opção você tem a opção de mover todos os pedido…" at bounding box center [551, 240] width 194 height 44
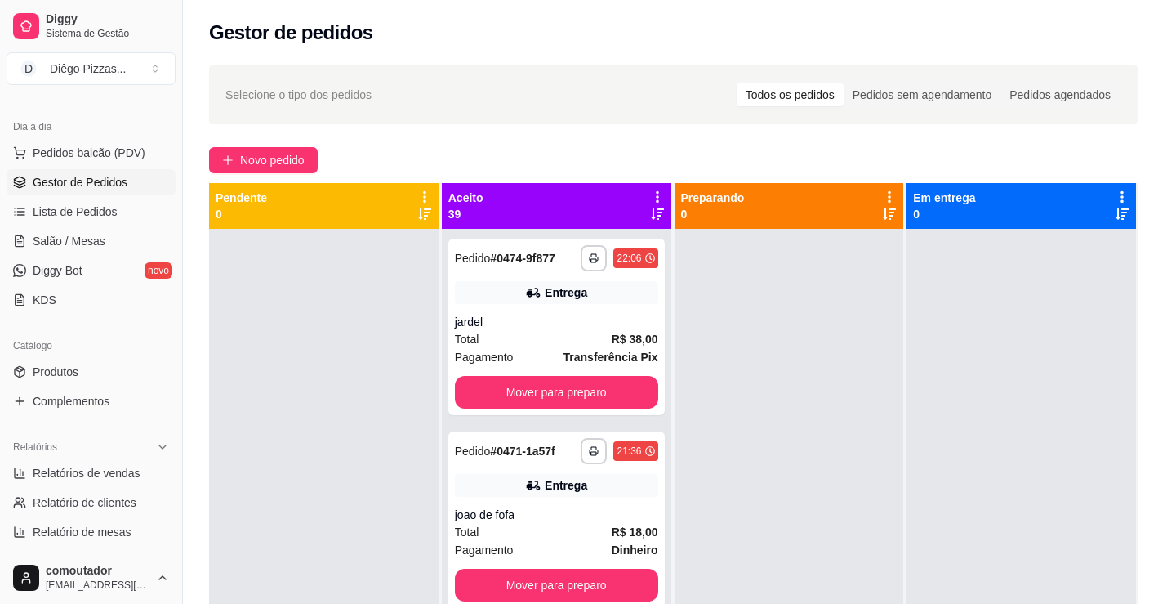
click at [560, 322] on label "Estou ciente de que esta ação será irreverssível e quero mover os pedidos." at bounding box center [587, 346] width 393 height 52
click at [408, 349] on input "Estou ciente de que esta ação será irreverssível e quero mover os pedidos." at bounding box center [402, 354] width 11 height 11
checkbox input "true"
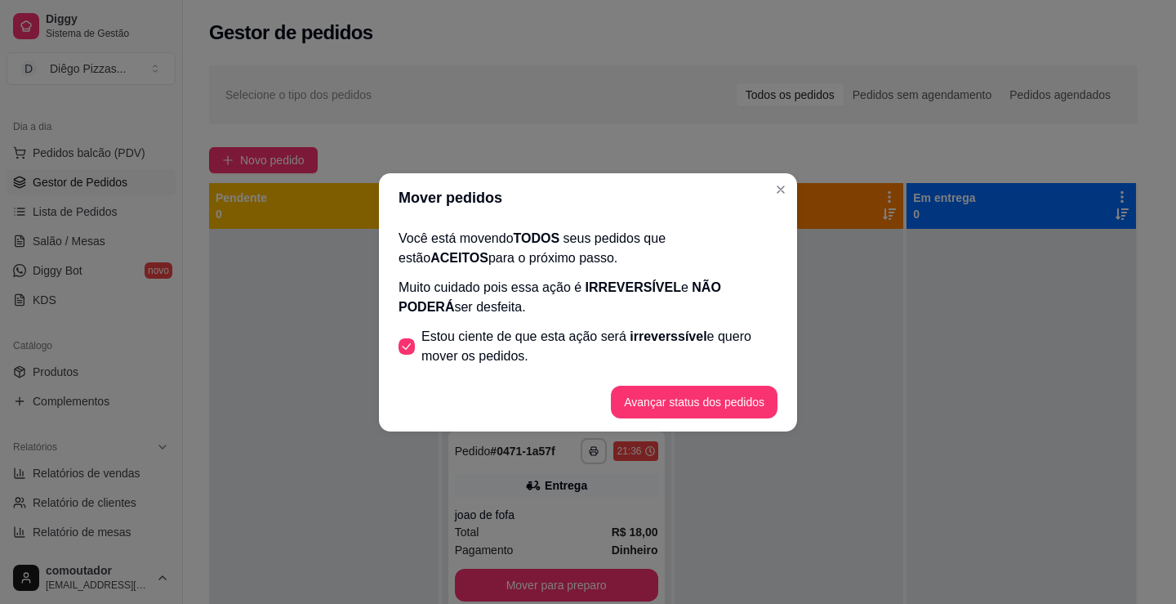
click at [685, 396] on button "Avançar status dos pedidos" at bounding box center [694, 402] width 167 height 33
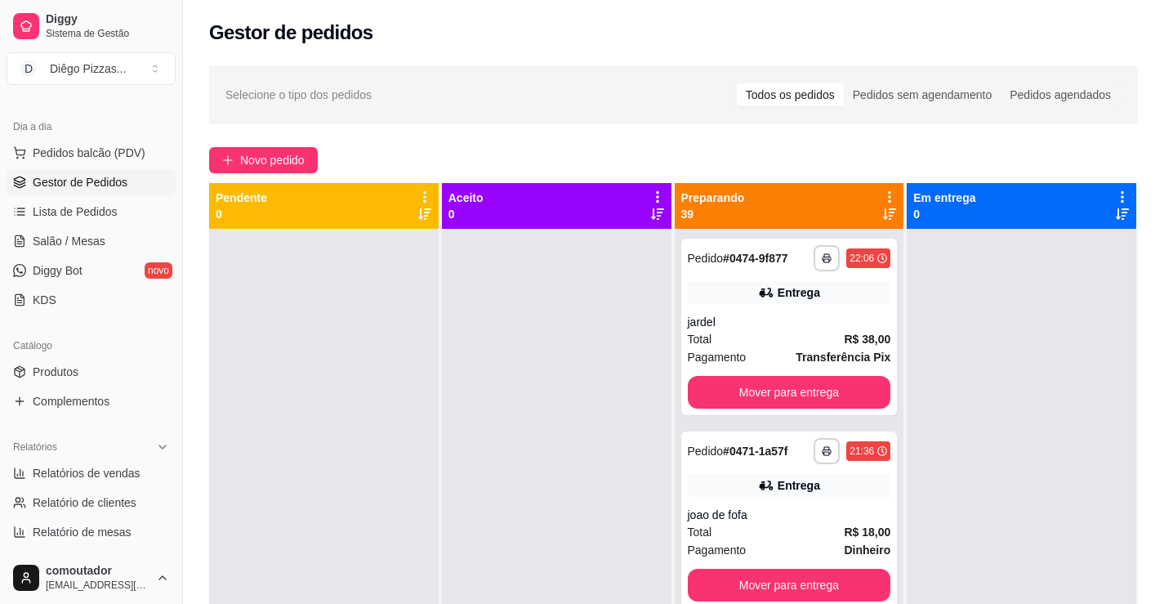
click at [882, 190] on icon at bounding box center [889, 197] width 15 height 15
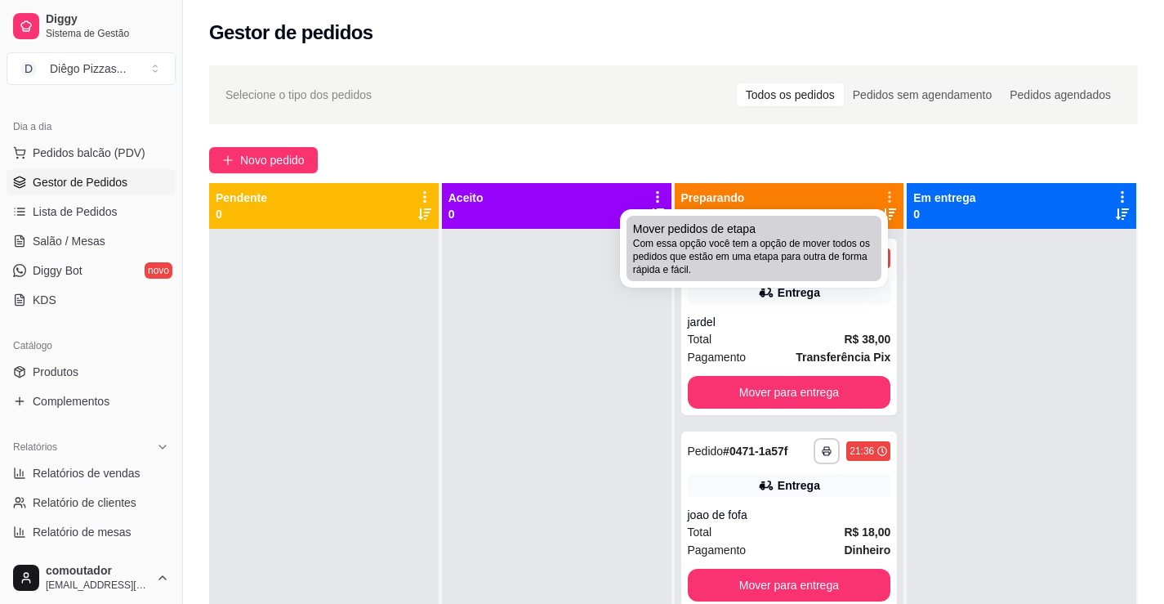
click at [783, 261] on span "Com essa opção você tem a opção de mover todos os pedidos que estão em uma etap…" at bounding box center [754, 256] width 242 height 39
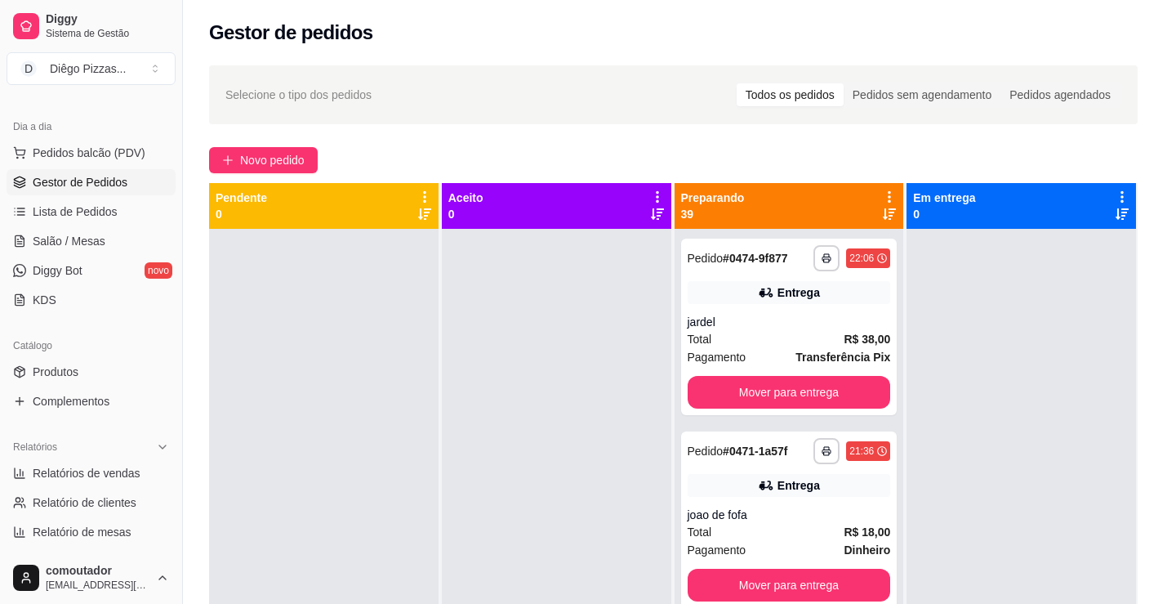
click at [638, 354] on span "Estou ciente de que esta ação será irreverssível e quero mover os pedidos." at bounding box center [600, 346] width 357 height 39
click at [408, 354] on input "Estou ciente de que esta ação será irreverssível e quero mover os pedidos." at bounding box center [403, 354] width 11 height 11
checkbox input "true"
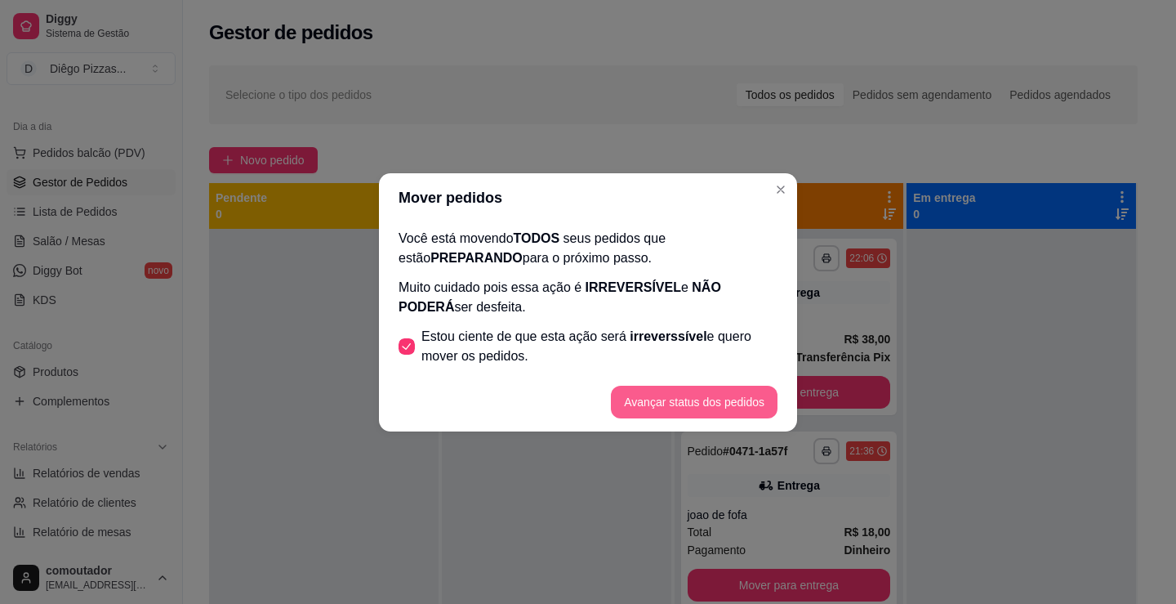
click at [686, 409] on button "Avançar status dos pedidos" at bounding box center [694, 402] width 167 height 33
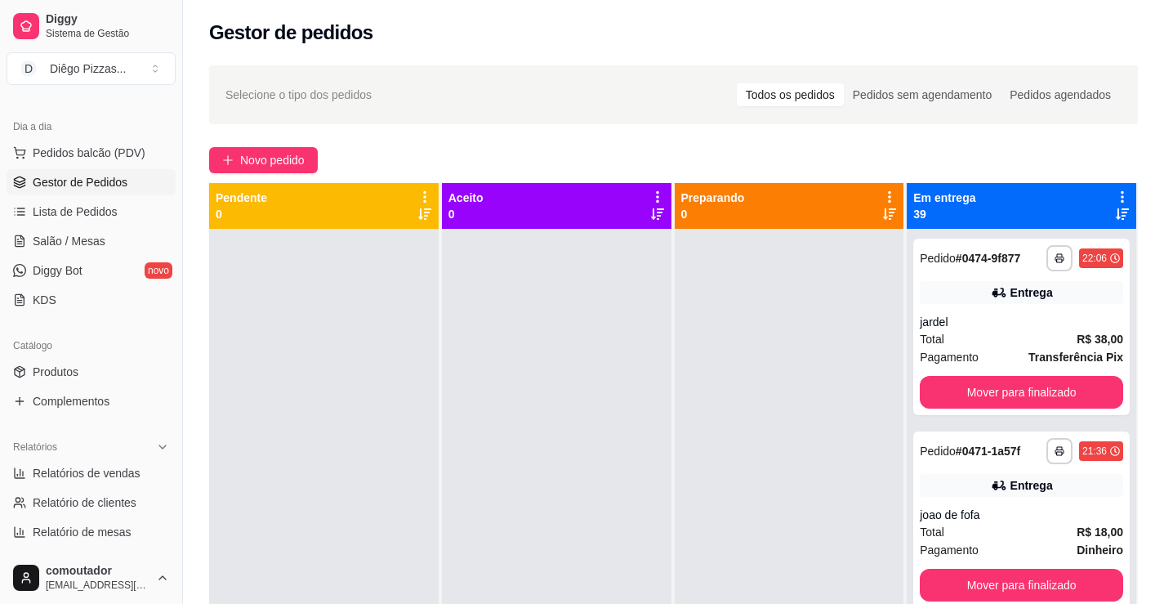
click at [1115, 190] on icon at bounding box center [1122, 197] width 15 height 15
click at [1017, 241] on span "Com essa opção você tem a opção de mover todos os pedidos que estão em uma etap…" at bounding box center [1010, 246] width 194 height 31
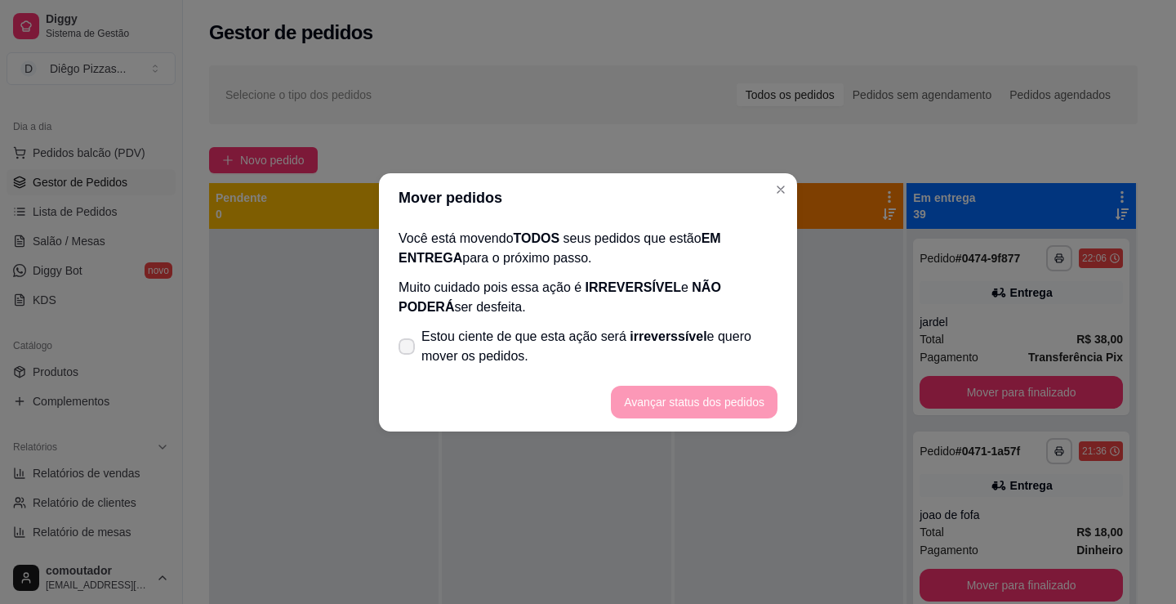
click at [744, 344] on span "Estou ciente de que esta ação será irreverssível e quero mover os pedidos." at bounding box center [600, 346] width 356 height 39
click at [408, 349] on input "Estou ciente de que esta ação será irreverssível e quero mover os pedidos." at bounding box center [403, 354] width 11 height 11
checkbox input "true"
click at [693, 408] on button "Avançar status dos pedidos" at bounding box center [694, 402] width 167 height 33
